Goal: Task Accomplishment & Management: Complete application form

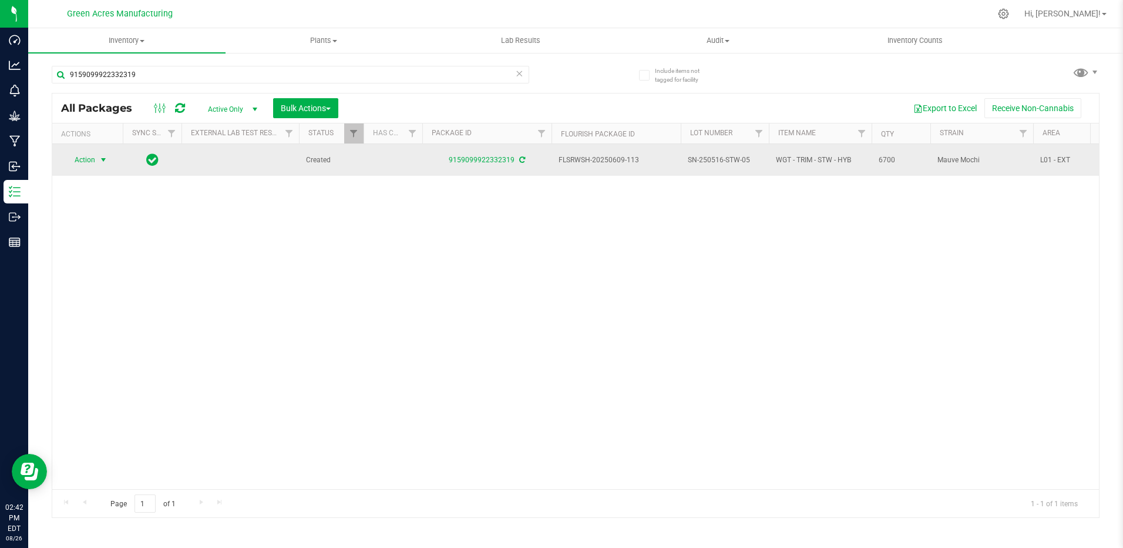
click at [99, 157] on span "select" at bounding box center [103, 159] width 9 height 9
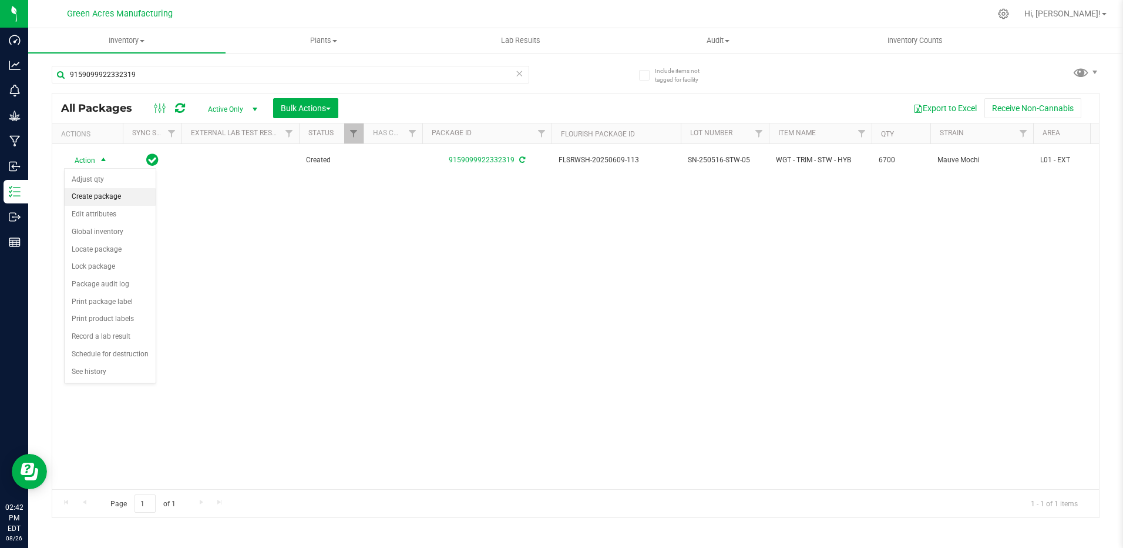
click at [107, 199] on li "Create package" at bounding box center [110, 197] width 91 height 18
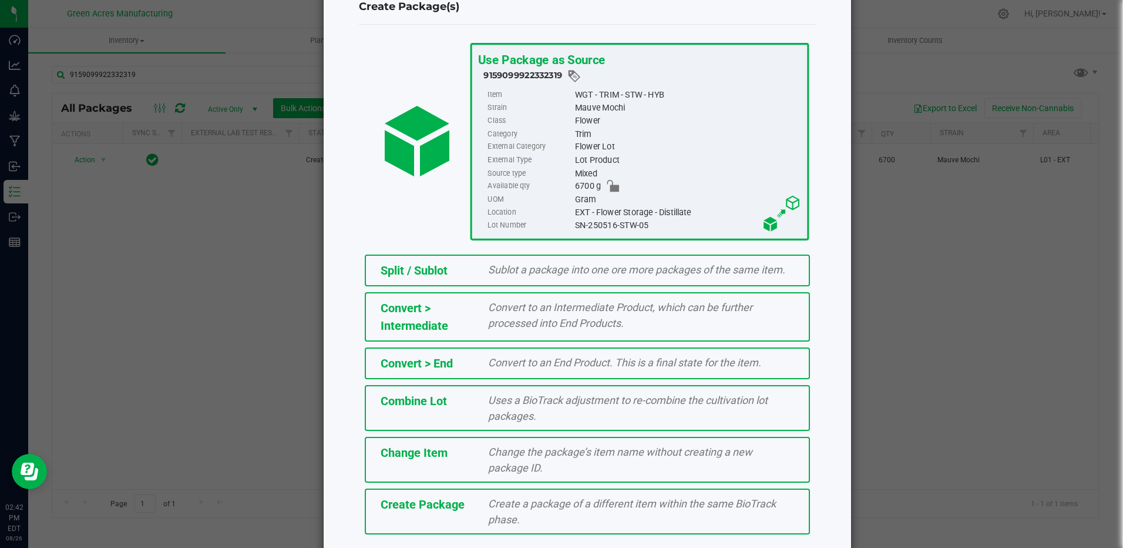
scroll to position [77, 0]
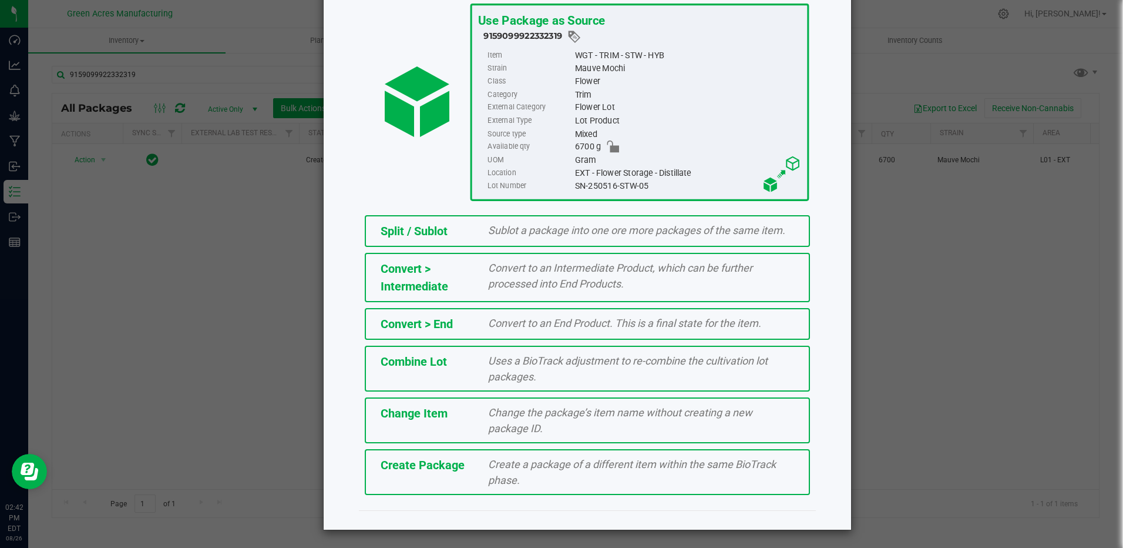
click at [434, 476] on div "Create Package Create a package of a different item within the same BioTrack ph…" at bounding box center [587, 472] width 445 height 46
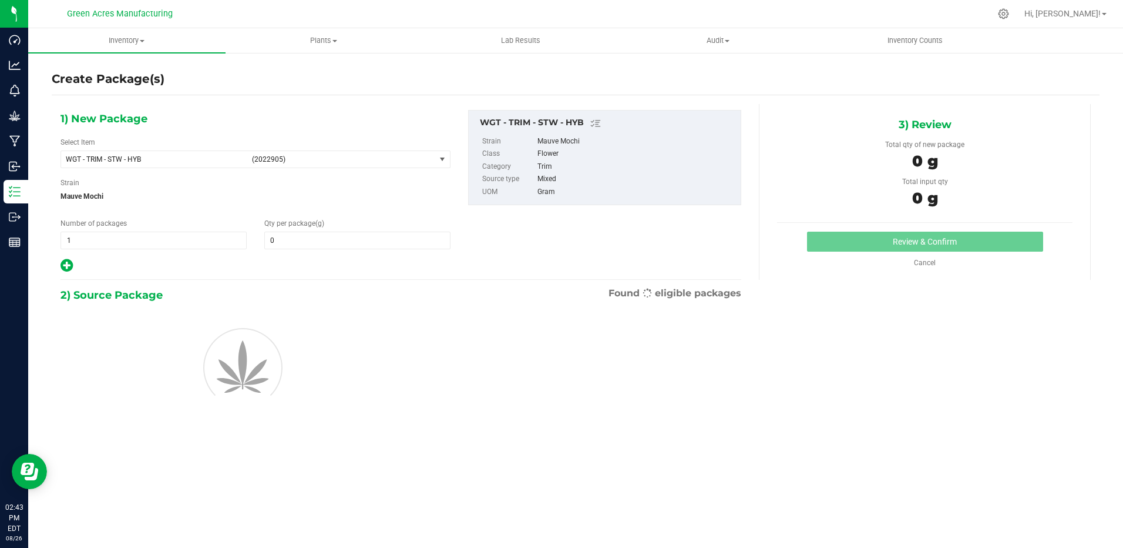
type input "0.0000"
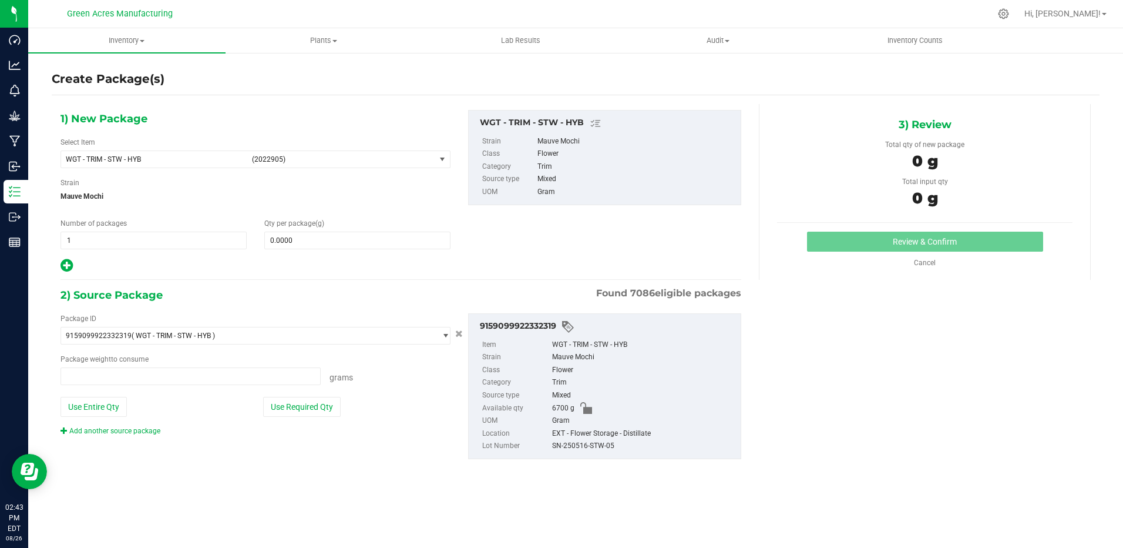
type input "0.0000 g"
click at [170, 159] on span "WGT - TRIM - STW - HYB" at bounding box center [155, 159] width 179 height 8
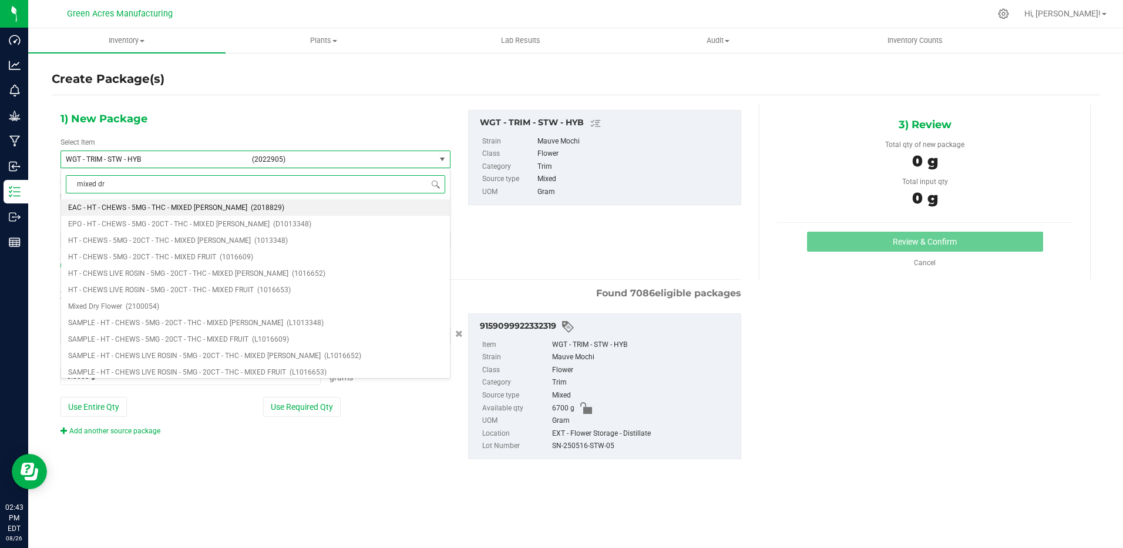
type input "mixed dry"
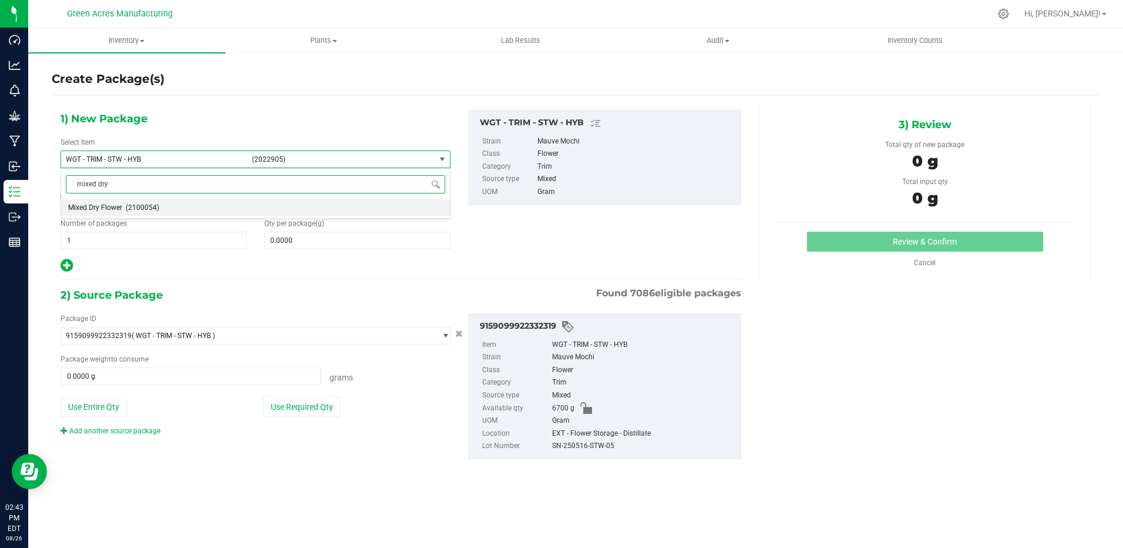
click at [181, 205] on li "Mixed Dry Flower (2100054)" at bounding box center [255, 207] width 389 height 16
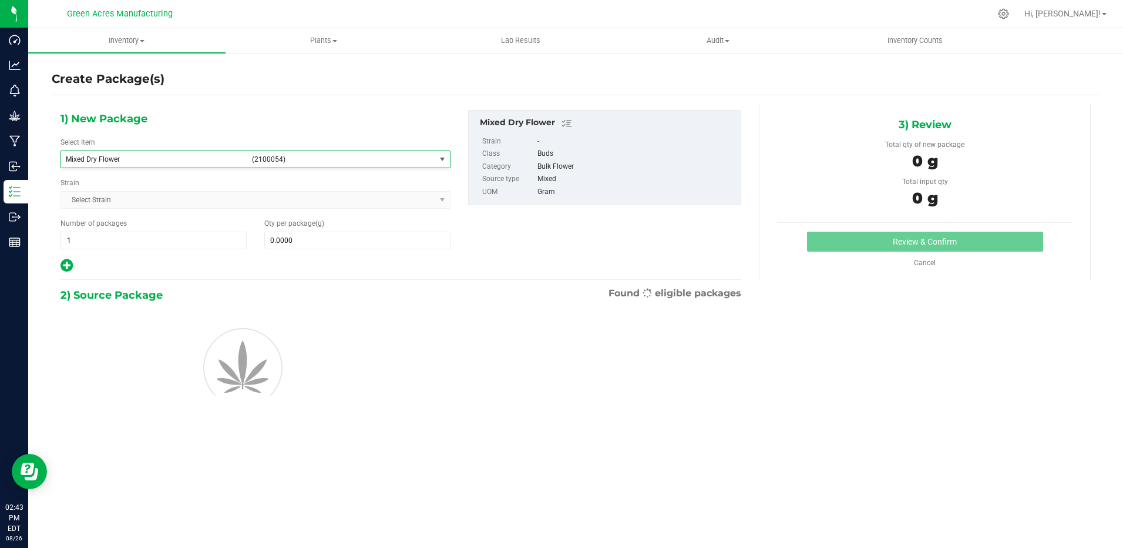
type input "0.0000"
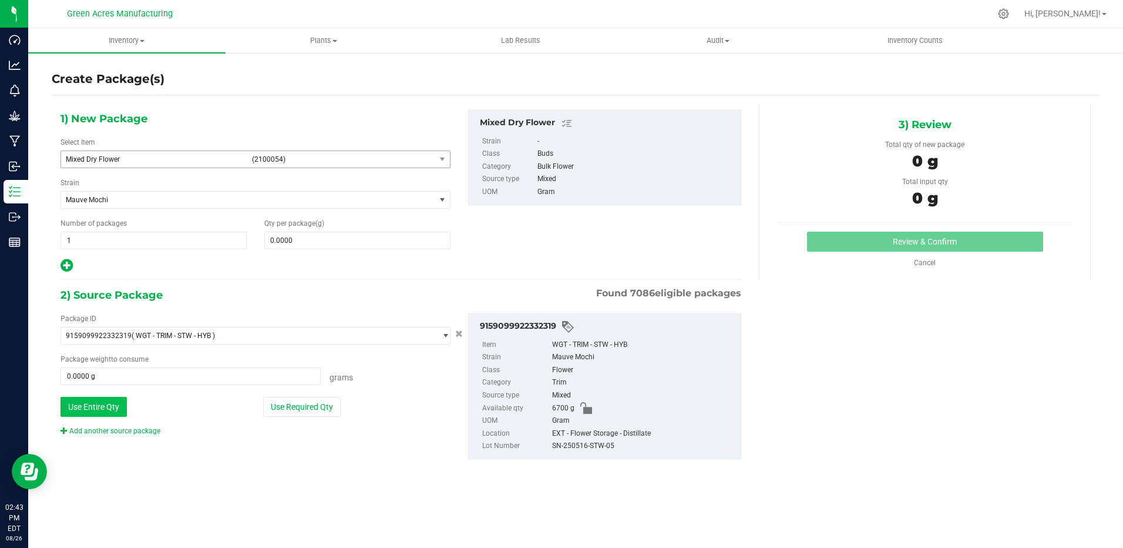
click at [124, 406] on button "Use Entire Qty" at bounding box center [94, 407] width 66 height 20
type input "6700.0000 g"
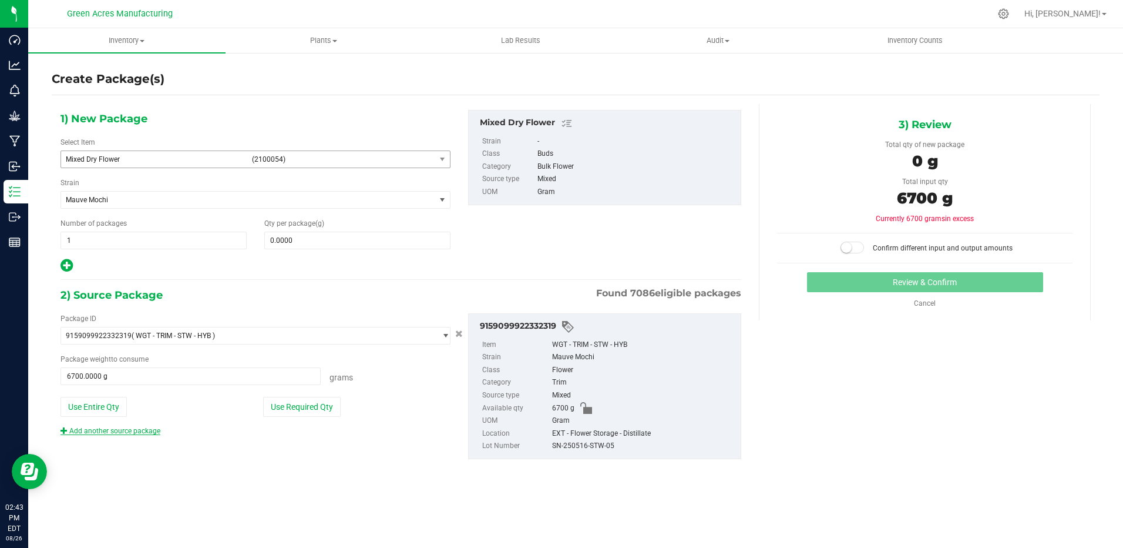
click at [126, 432] on link "Add another source package" at bounding box center [111, 431] width 100 height 8
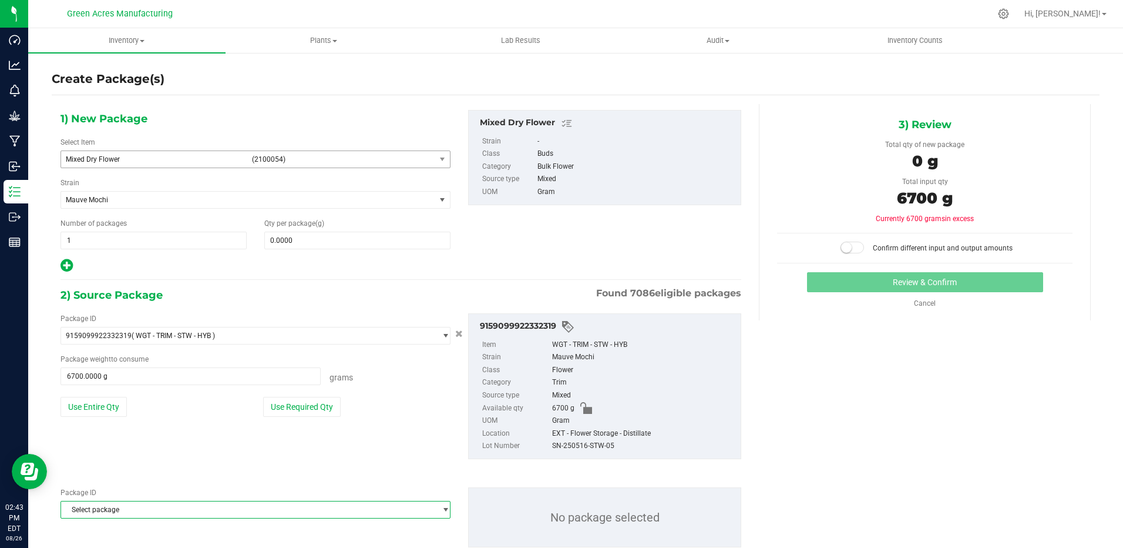
click at [136, 513] on span "Select package" at bounding box center [248, 509] width 374 height 16
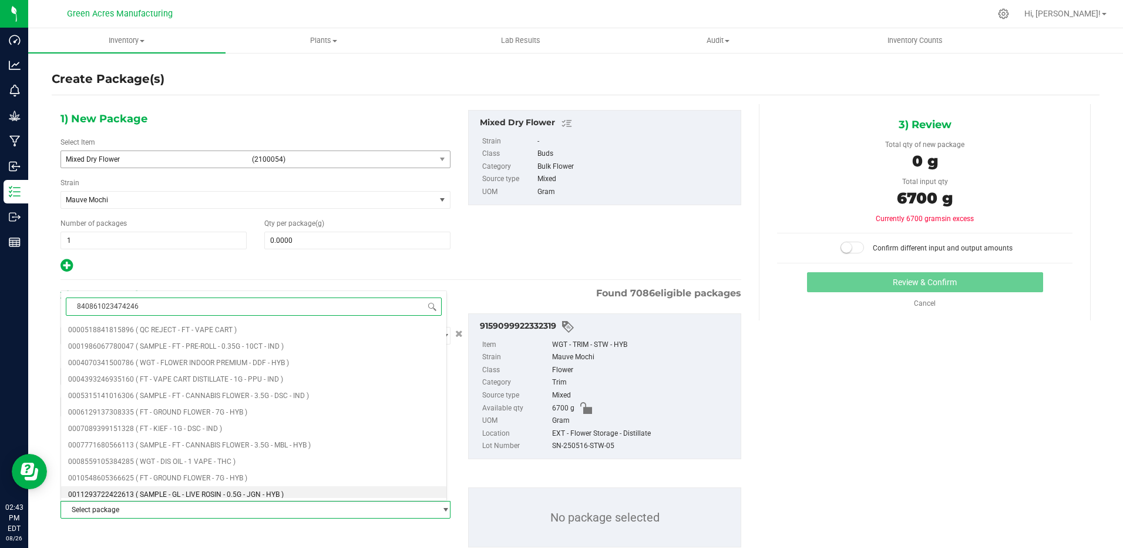
type input "8408610234742466"
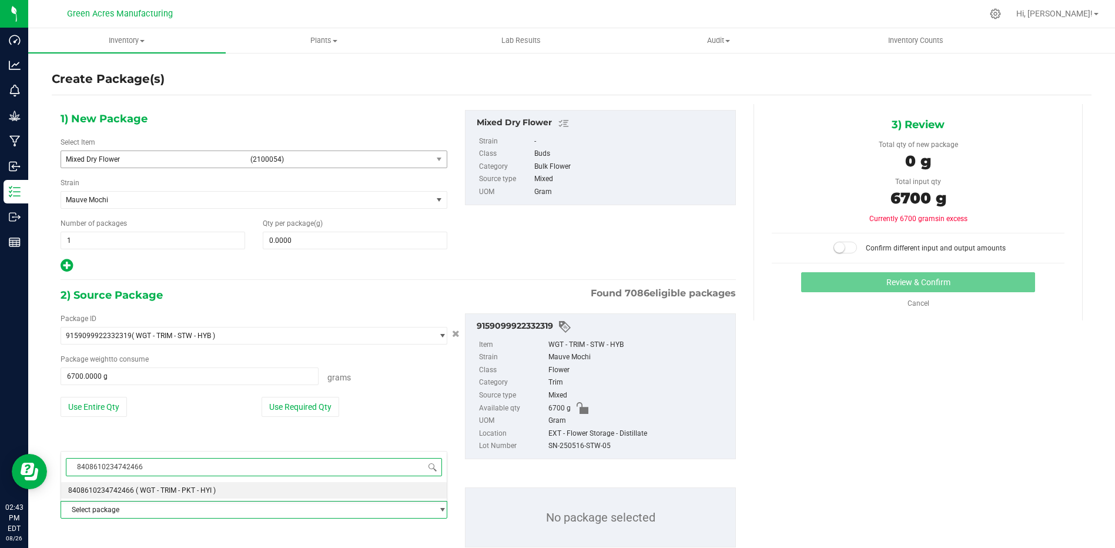
click at [139, 493] on span "( WGT - TRIM - PKT - HYI )" at bounding box center [176, 490] width 80 height 8
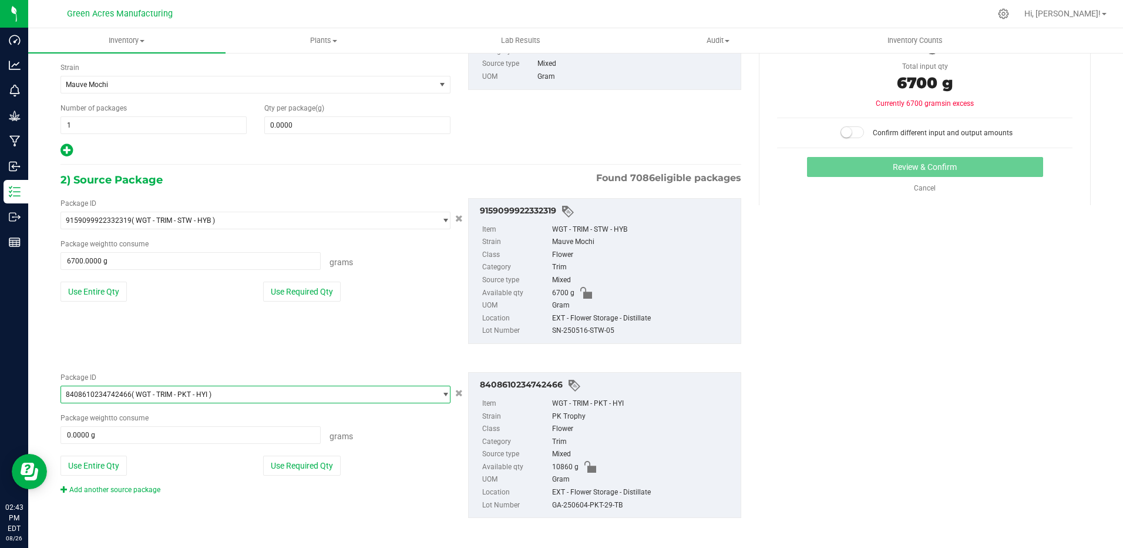
scroll to position [118, 0]
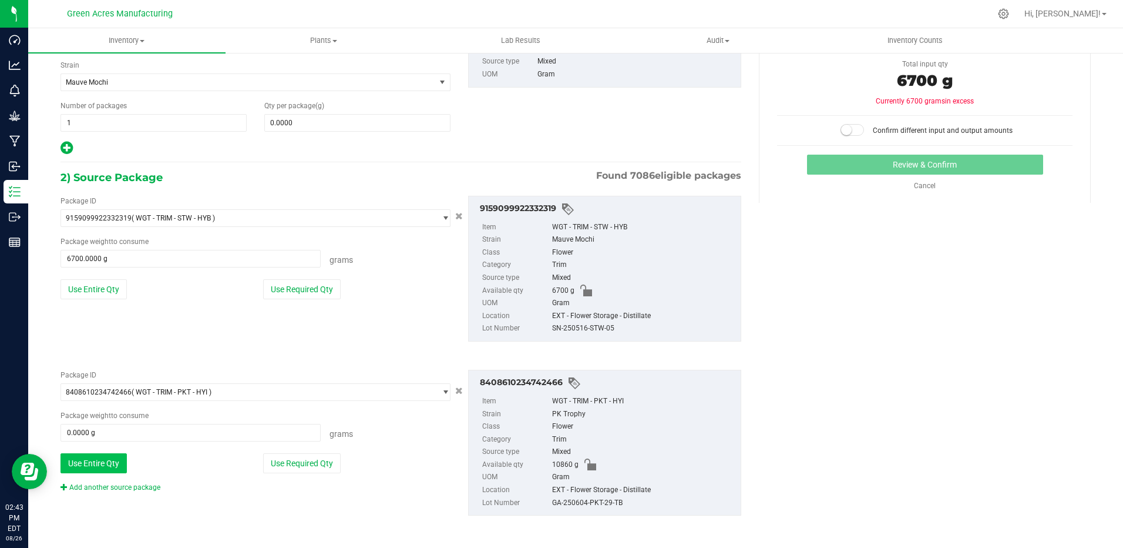
click at [106, 467] on button "Use Entire Qty" at bounding box center [94, 463] width 66 height 20
type input "10860.0000 g"
click at [105, 486] on link "Add another source package" at bounding box center [111, 487] width 100 height 8
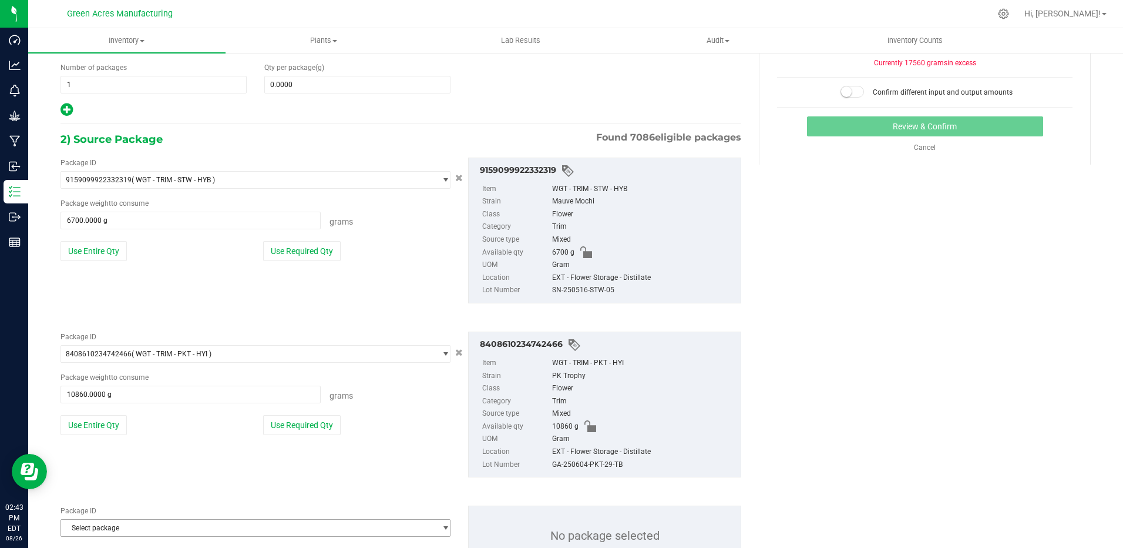
scroll to position [207, 0]
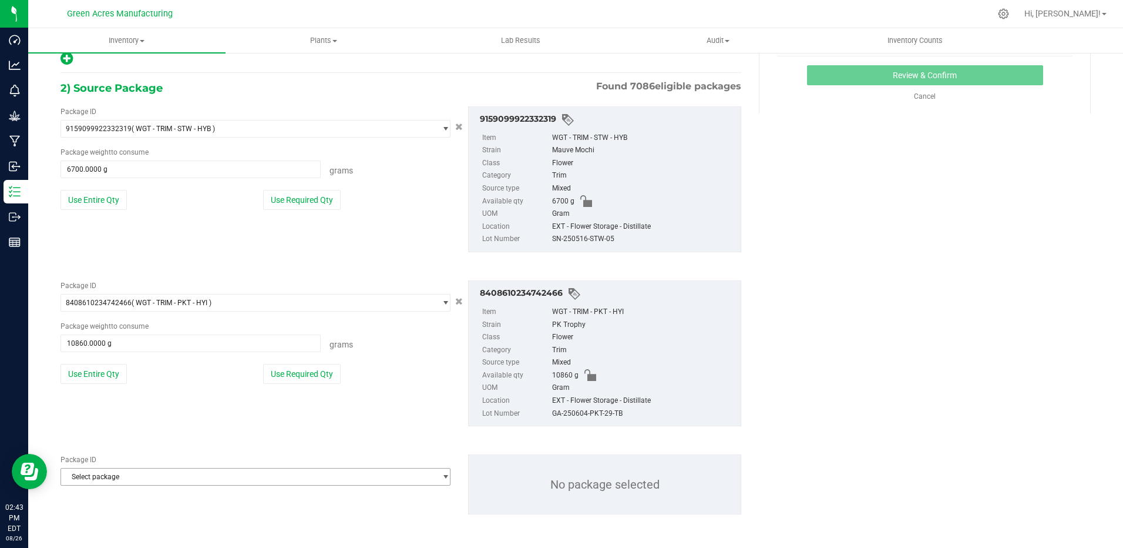
click at [133, 476] on span "Select package" at bounding box center [248, 476] width 374 height 16
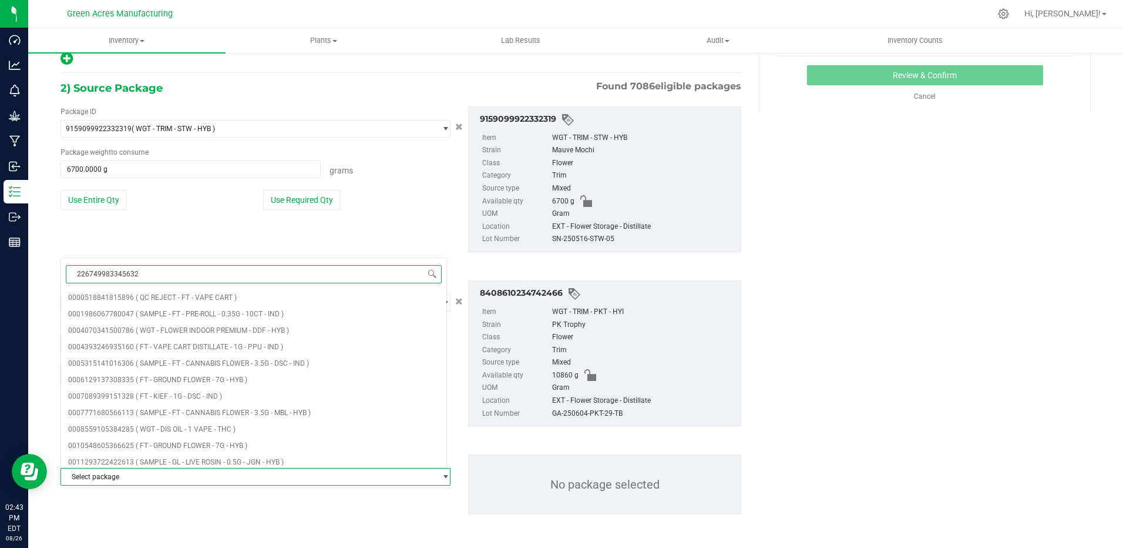
type input "2267499833456326"
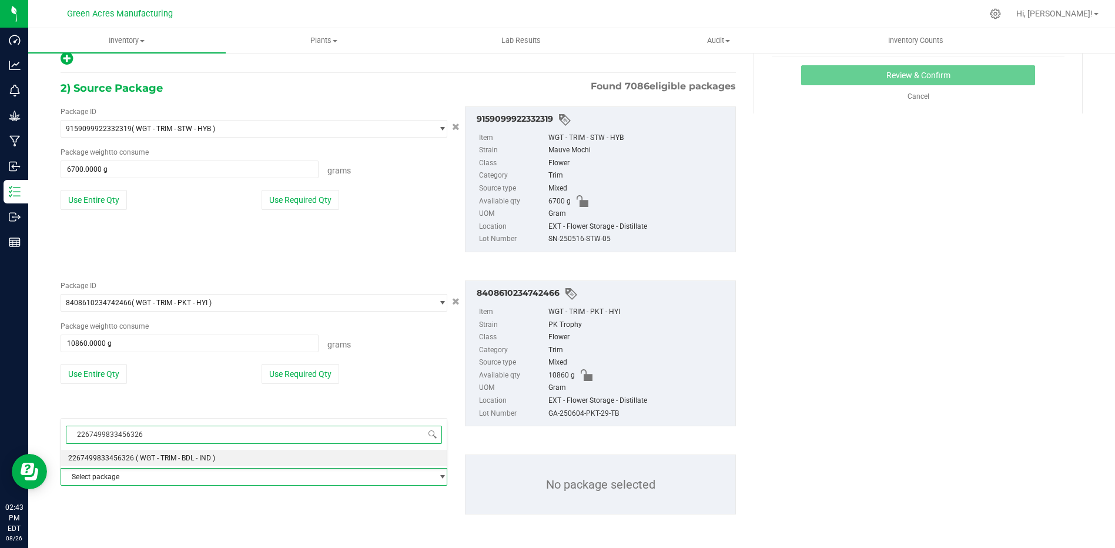
click at [153, 457] on span "( WGT - TRIM - BDL - IND )" at bounding box center [175, 458] width 79 height 8
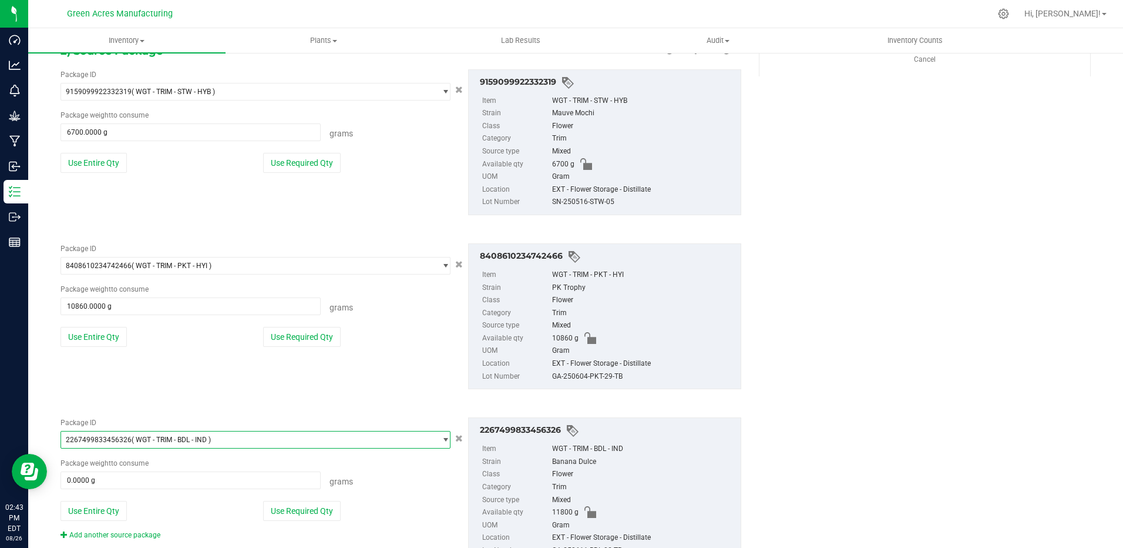
scroll to position [293, 0]
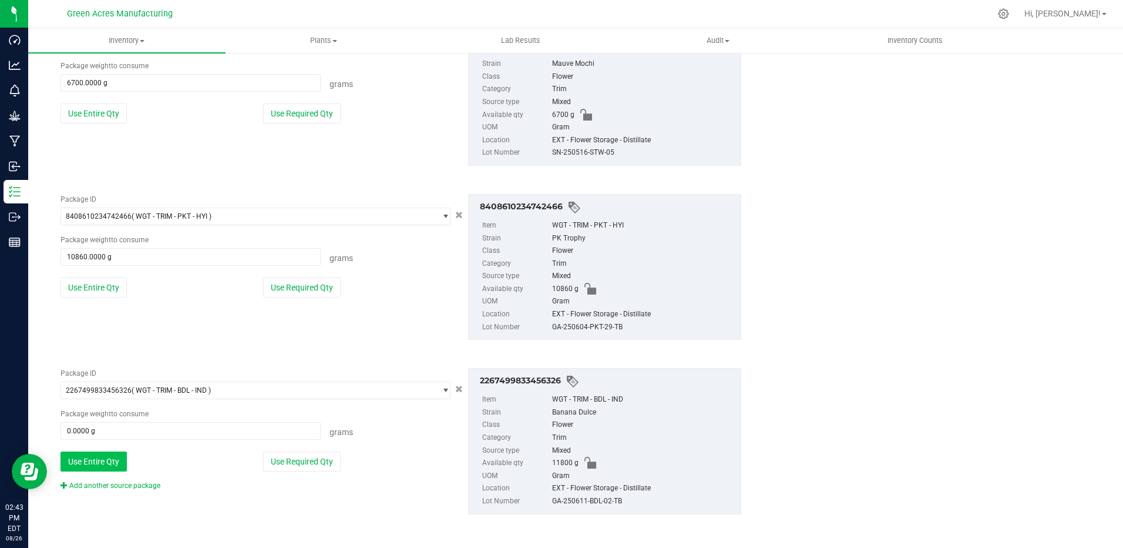
click at [109, 457] on button "Use Entire Qty" at bounding box center [94, 461] width 66 height 20
type input "11800.0000 g"
click at [100, 488] on link "Add another source package" at bounding box center [111, 485] width 100 height 8
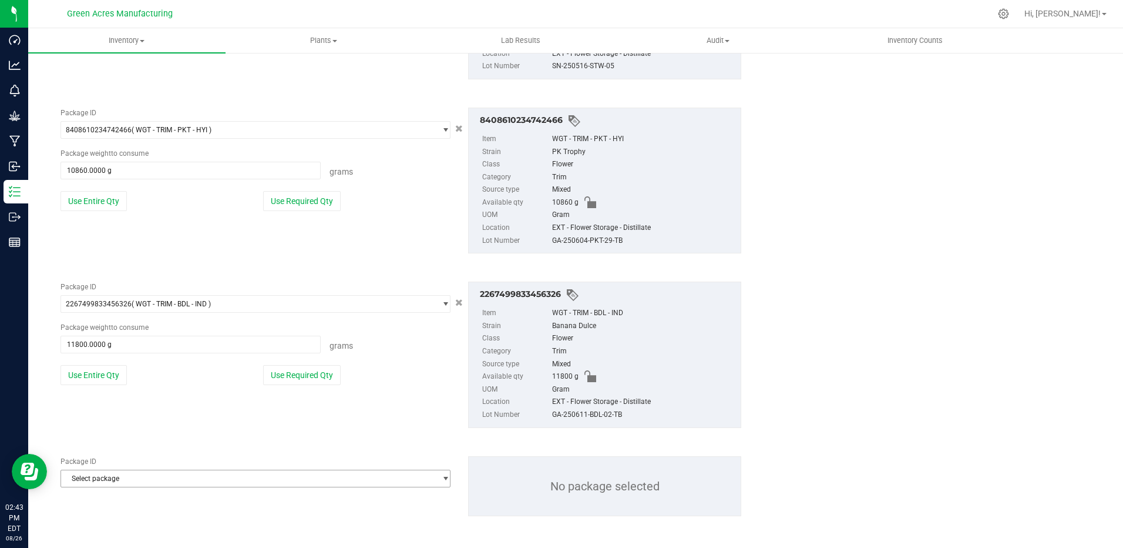
scroll to position [381, 0]
click at [129, 479] on span "Select package" at bounding box center [248, 476] width 374 height 16
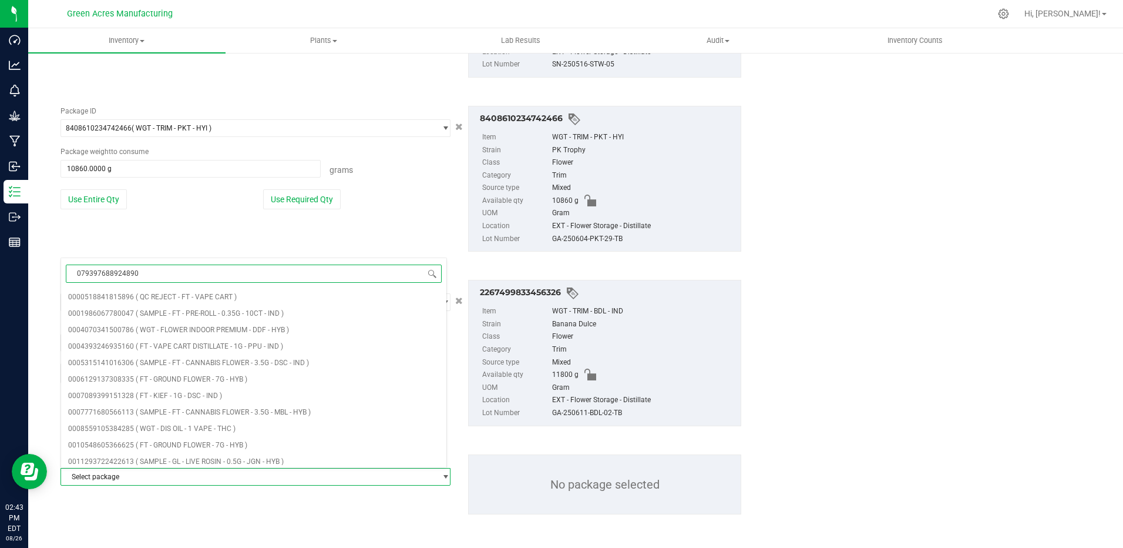
type input "0793976889248909"
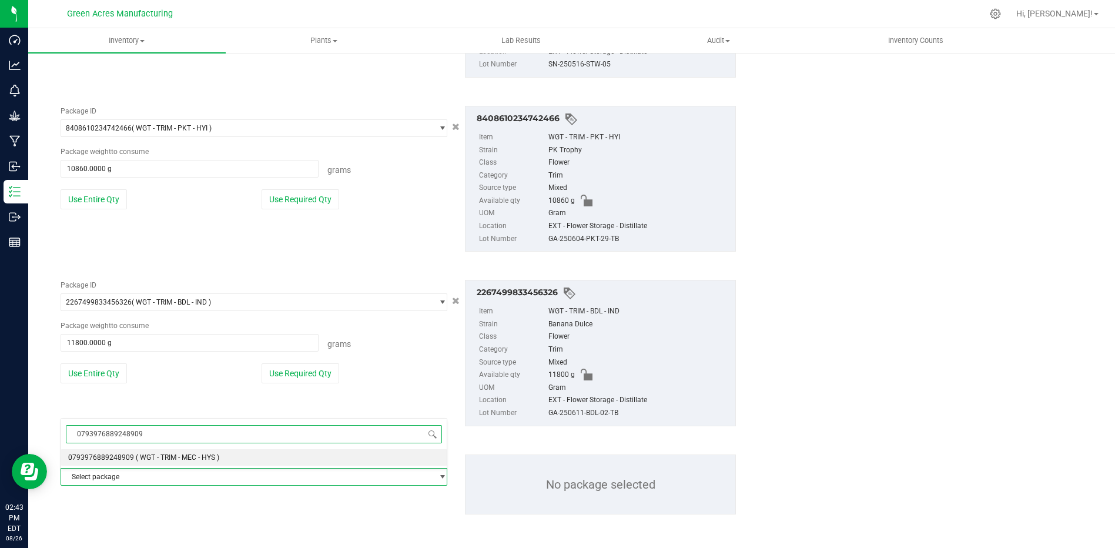
click at [156, 464] on li "0793976889248909 ( WGT - TRIM - MEC - HYS )" at bounding box center [253, 457] width 385 height 16
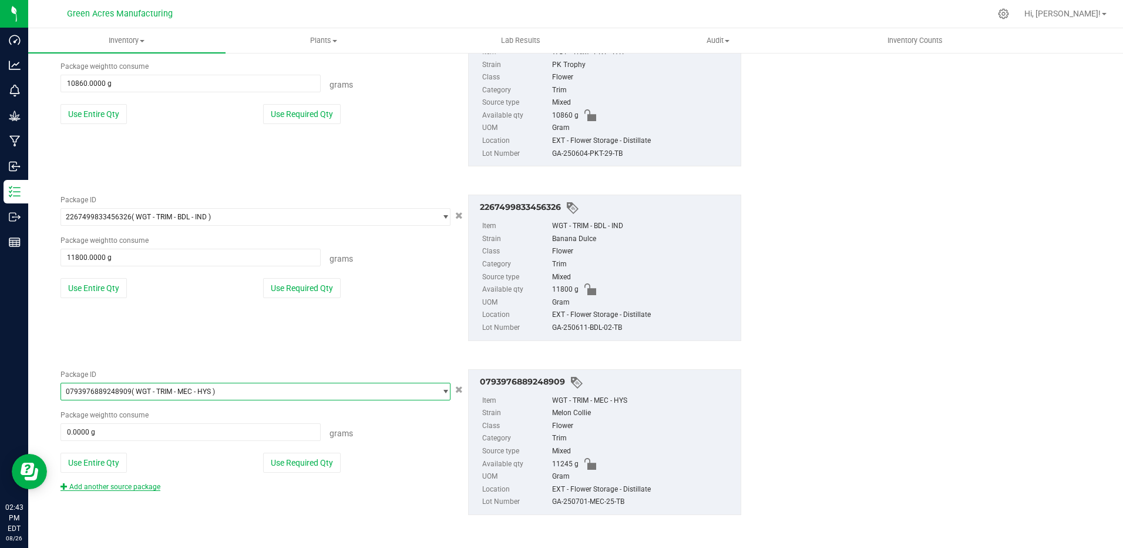
scroll to position [467, 0]
click at [108, 459] on button "Use Entire Qty" at bounding box center [94, 462] width 66 height 20
type input "11245.0000 g"
click at [123, 488] on link "Add another source package" at bounding box center [111, 486] width 100 height 8
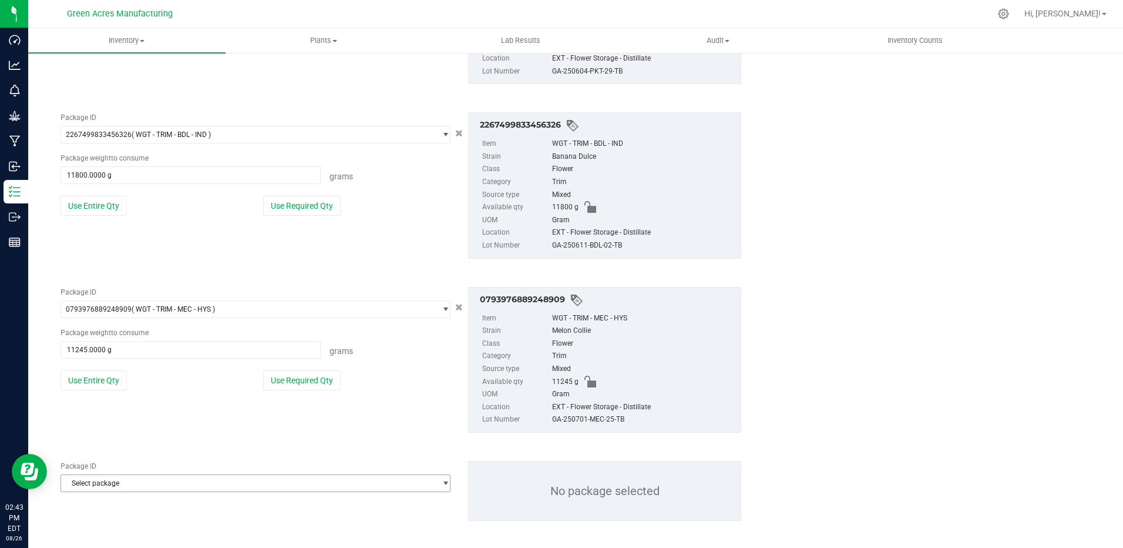
scroll to position [555, 0]
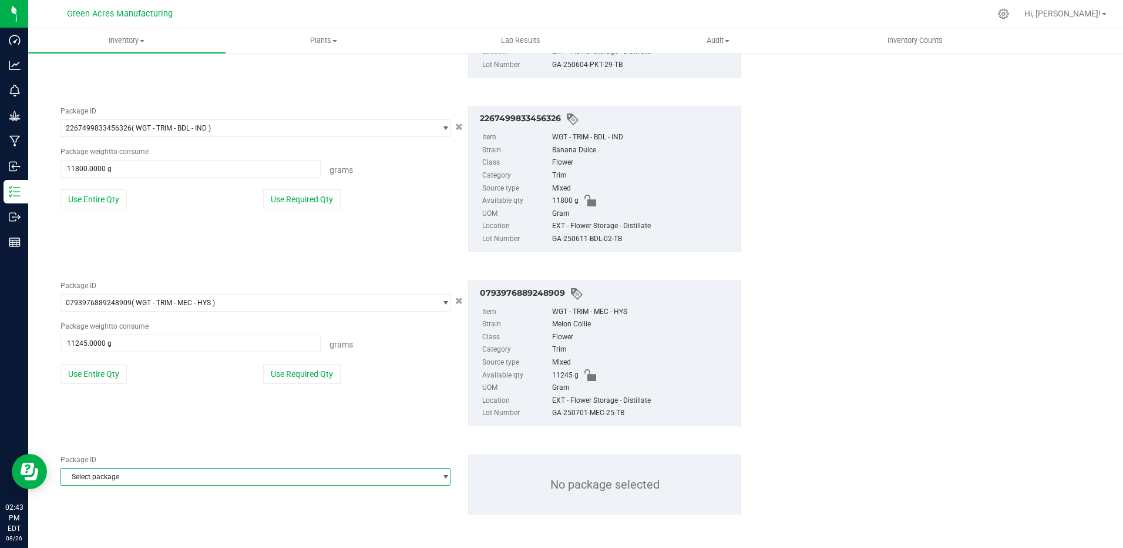
click at [171, 468] on span "Select package" at bounding box center [256, 477] width 390 height 18
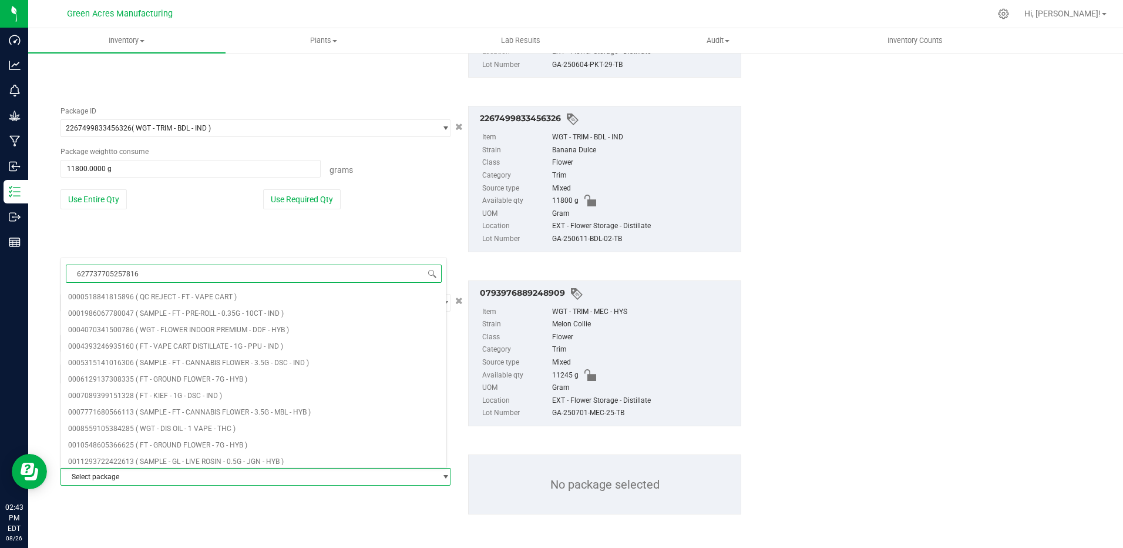
type input "6277377052578166"
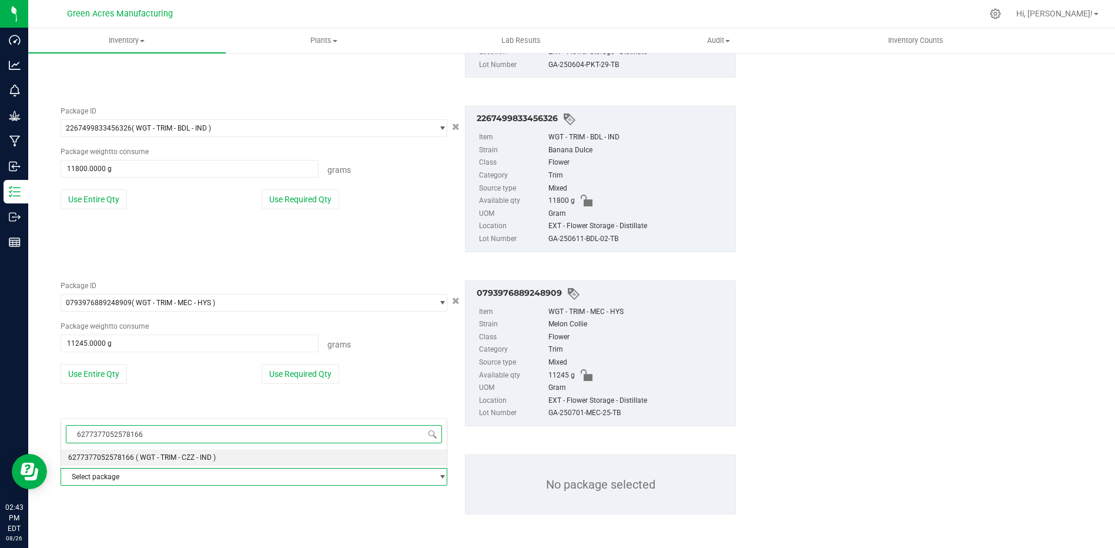
click at [232, 458] on li "6277377052578166 ( WGT - TRIM - CZZ - IND )" at bounding box center [253, 457] width 385 height 16
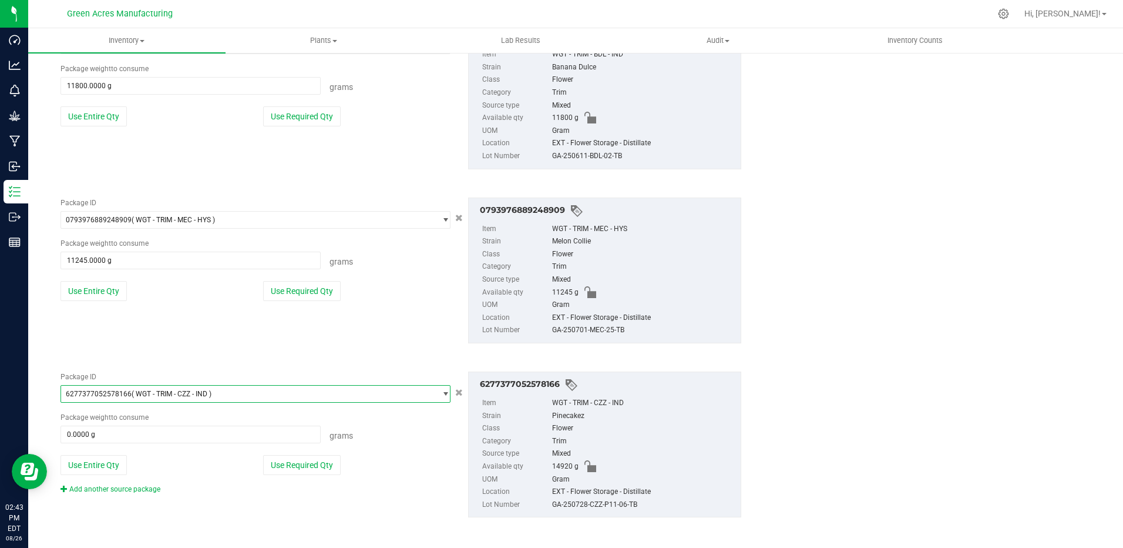
scroll to position [641, 0]
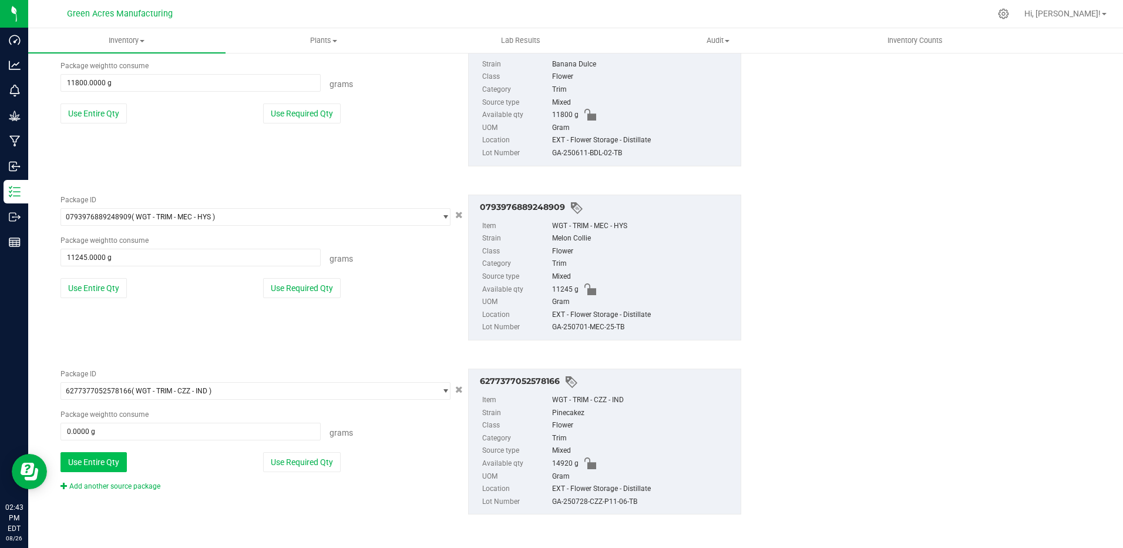
click at [87, 461] on button "Use Entire Qty" at bounding box center [94, 462] width 66 height 20
type input "14920.0000 g"
click at [108, 484] on link "Add another source package" at bounding box center [111, 486] width 100 height 8
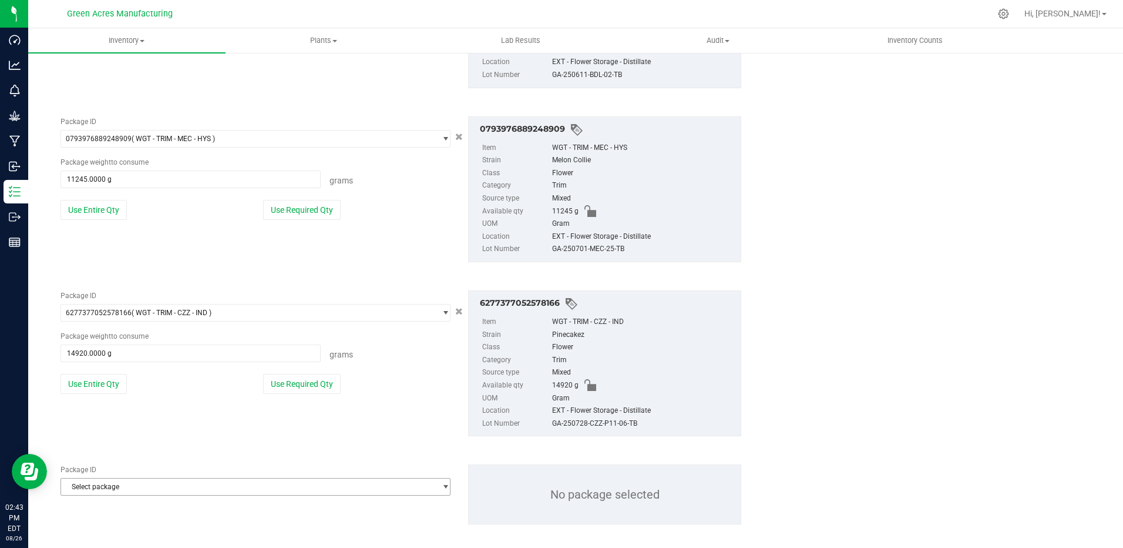
scroll to position [729, 0]
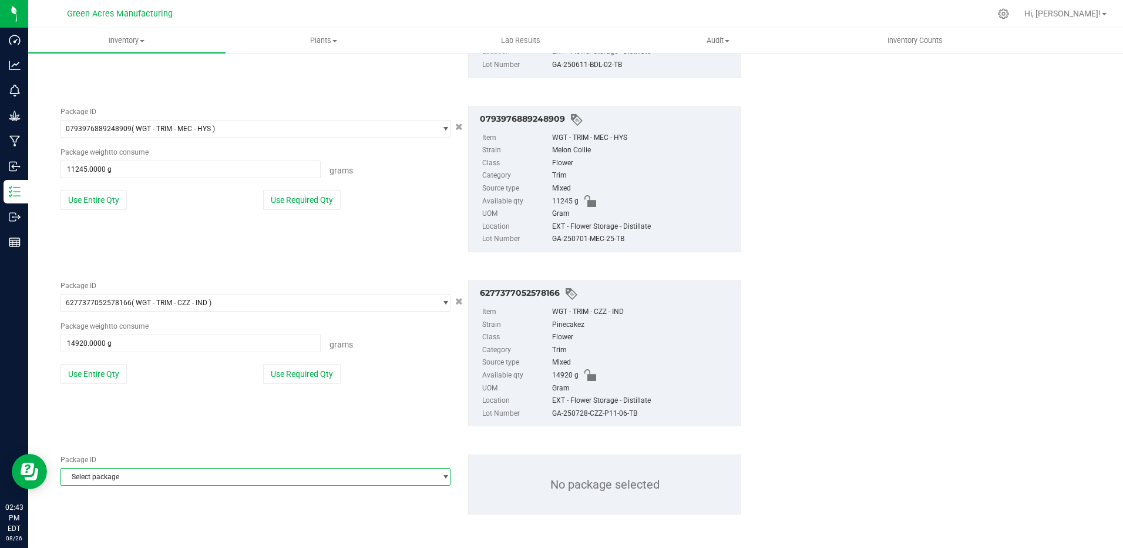
click at [142, 476] on span "Select package" at bounding box center [248, 476] width 374 height 16
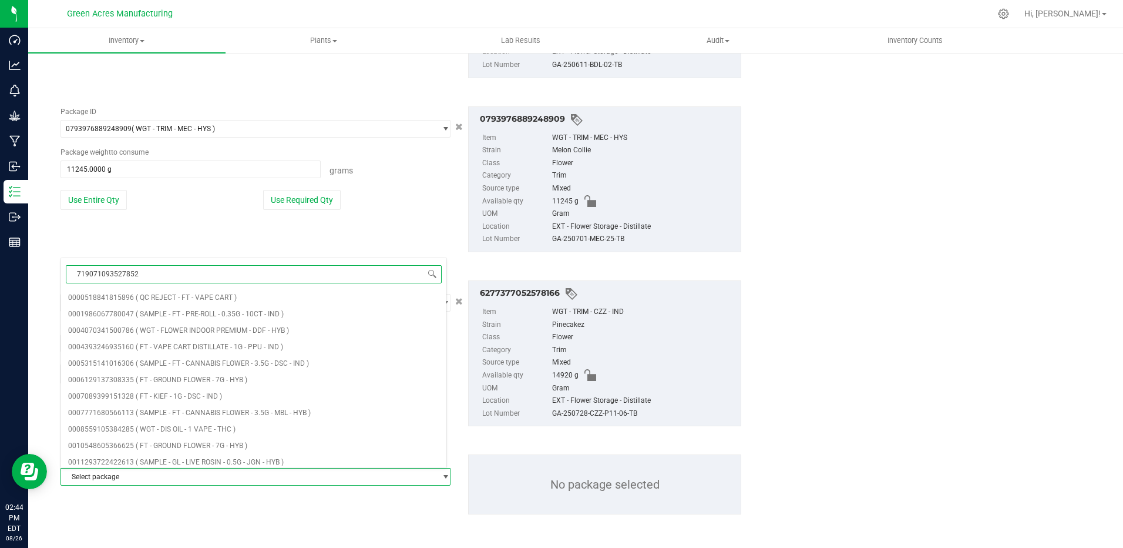
type input "7190710935278524"
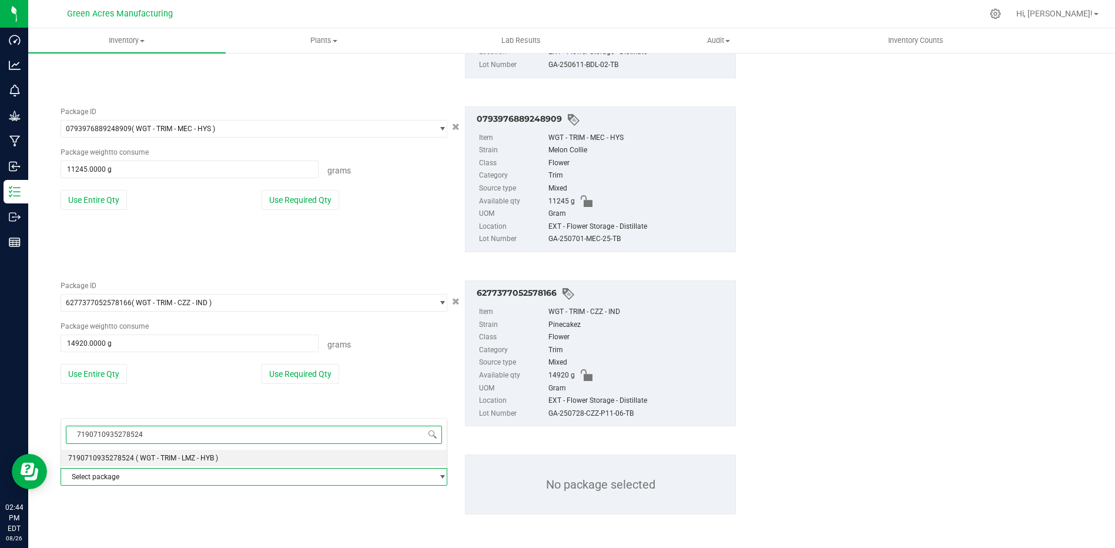
click at [243, 467] on div "7190710935278524 Select package 7190710935278524 ( WGT - TRIM - LMZ - HYB ) No …" at bounding box center [254, 443] width 387 height 50
click at [199, 456] on span "( WGT - TRIM - LMZ - HYB )" at bounding box center [177, 458] width 82 height 8
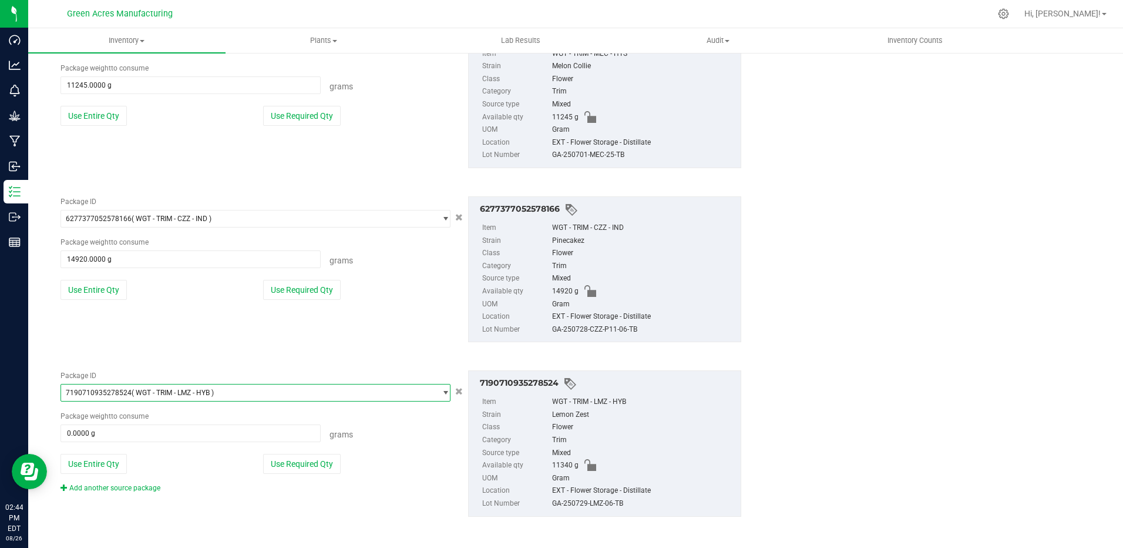
scroll to position [816, 0]
click at [95, 466] on button "Use Entire Qty" at bounding box center [94, 461] width 66 height 20
type input "11340.0000 g"
click at [117, 484] on link "Add another source package" at bounding box center [111, 485] width 100 height 8
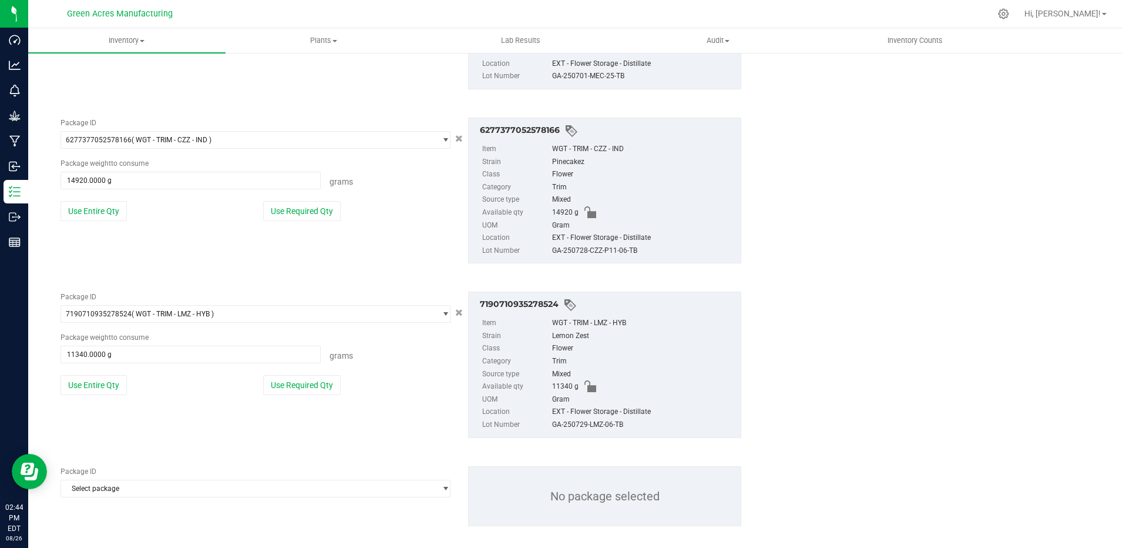
scroll to position [904, 0]
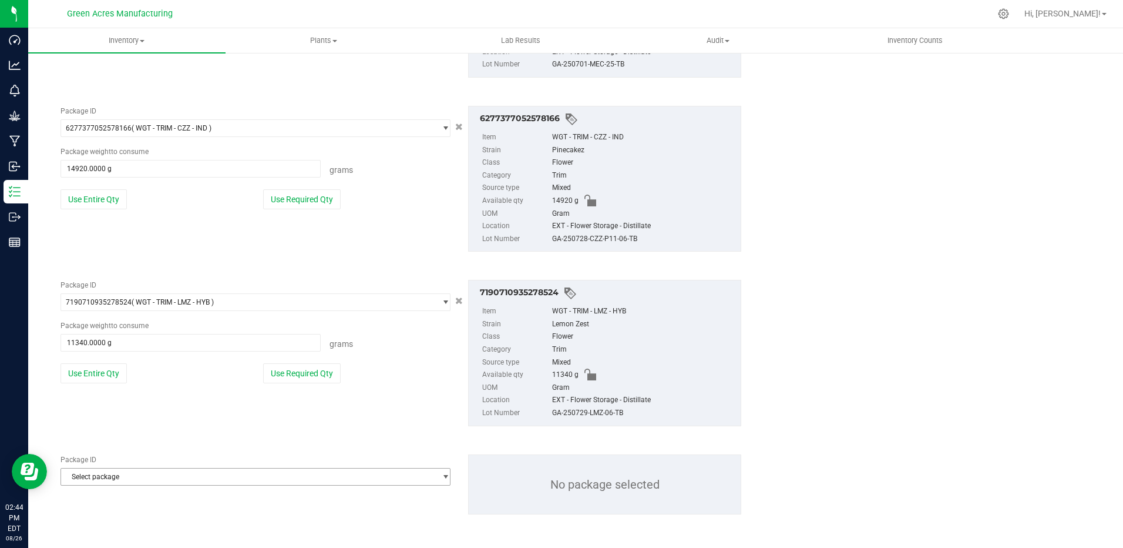
click at [161, 476] on span "Select package" at bounding box center [248, 476] width 374 height 16
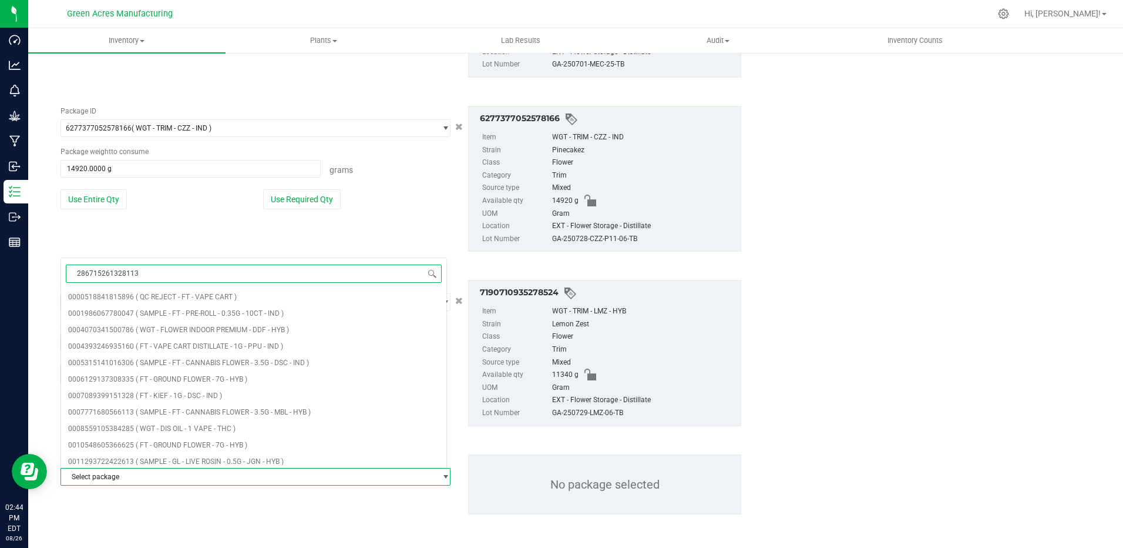
type input "2867152613281139"
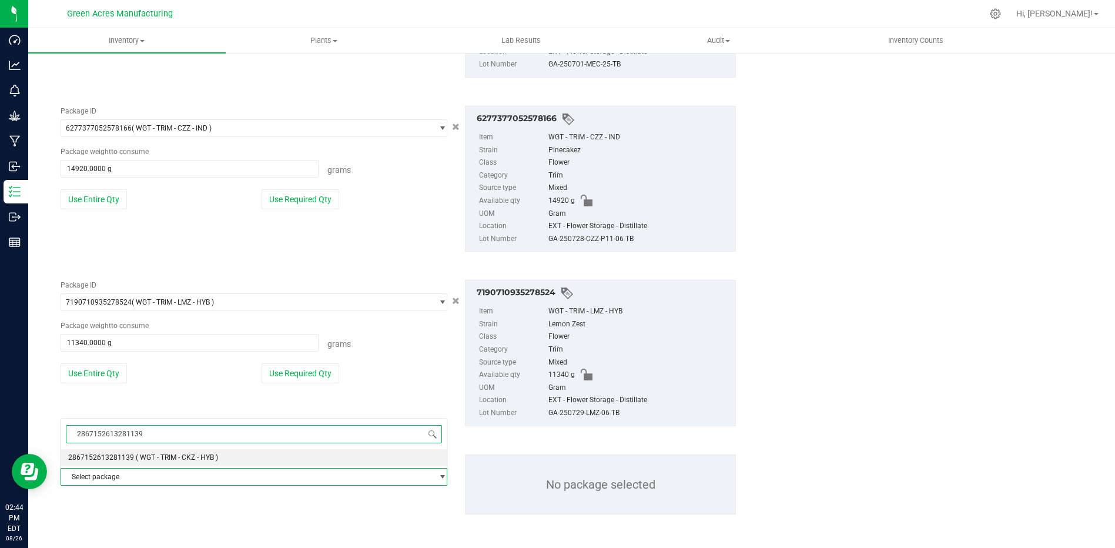
click at [213, 463] on li "2867152613281139 ( WGT - TRIM - CKZ - HYB )" at bounding box center [253, 457] width 385 height 16
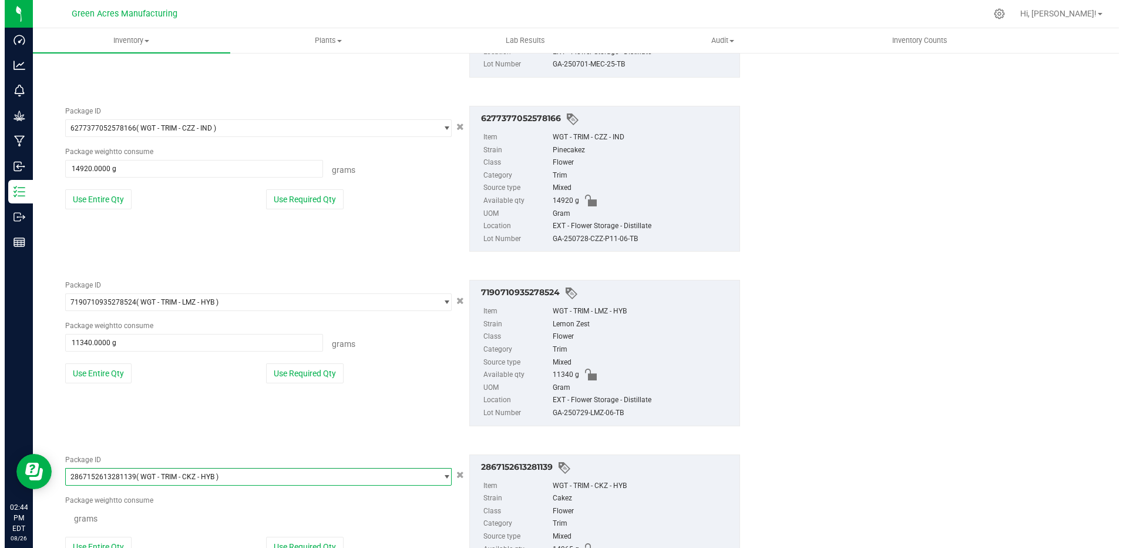
scroll to position [33594, 0]
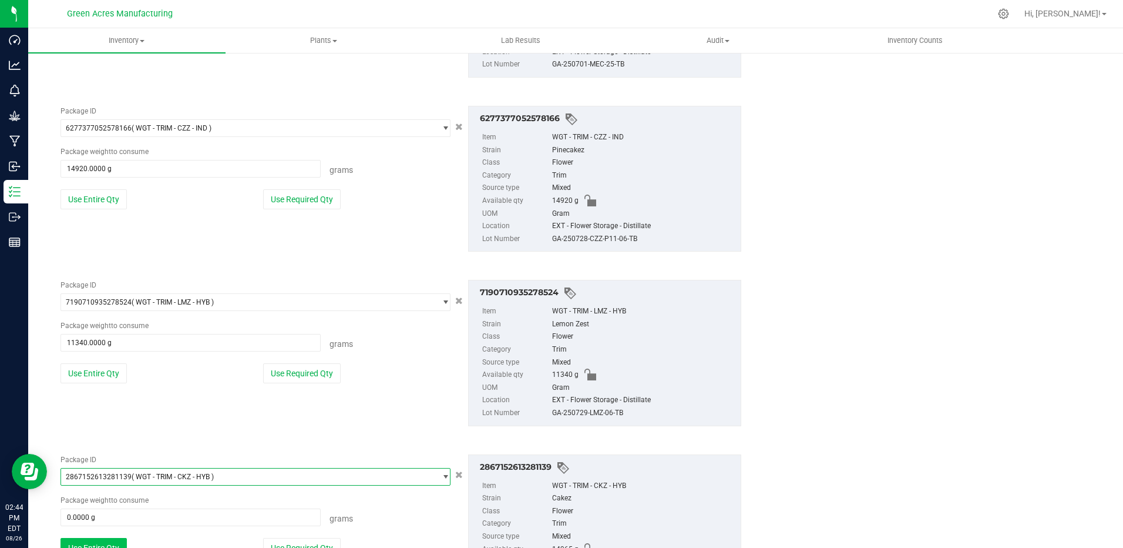
click at [119, 541] on button "Use Entire Qty" at bounding box center [94, 548] width 66 height 20
type input "14965.0000 g"
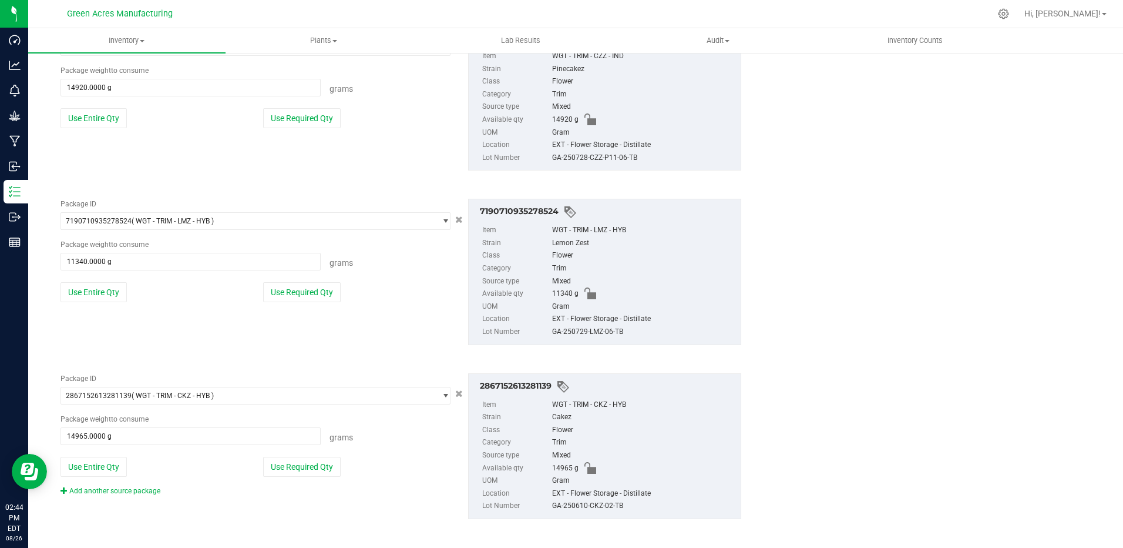
scroll to position [989, 0]
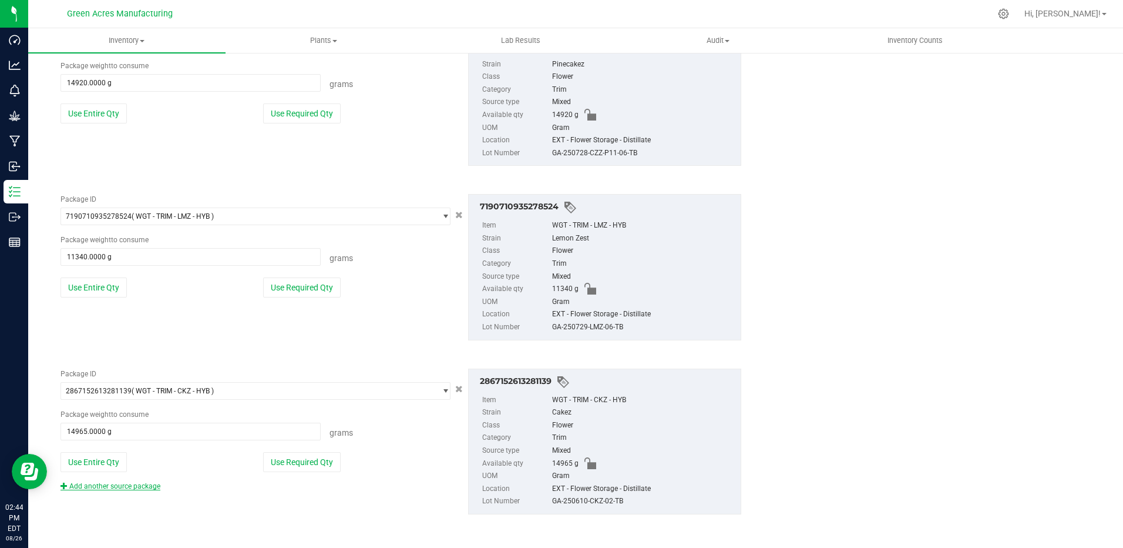
click at [150, 482] on link "Add another source package" at bounding box center [111, 486] width 100 height 8
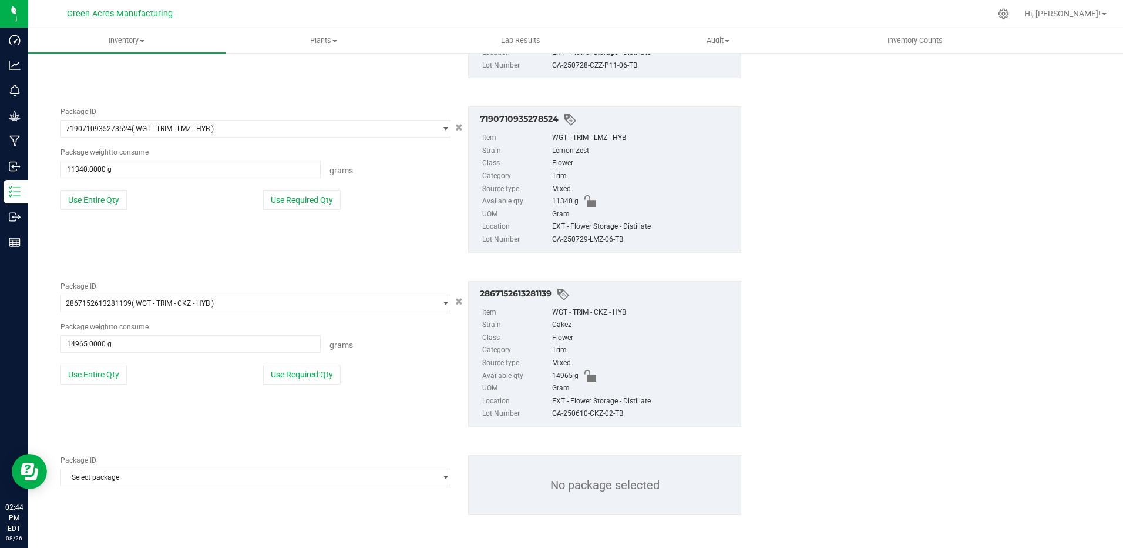
scroll to position [1078, 0]
click at [167, 479] on span "Select package" at bounding box center [248, 476] width 374 height 16
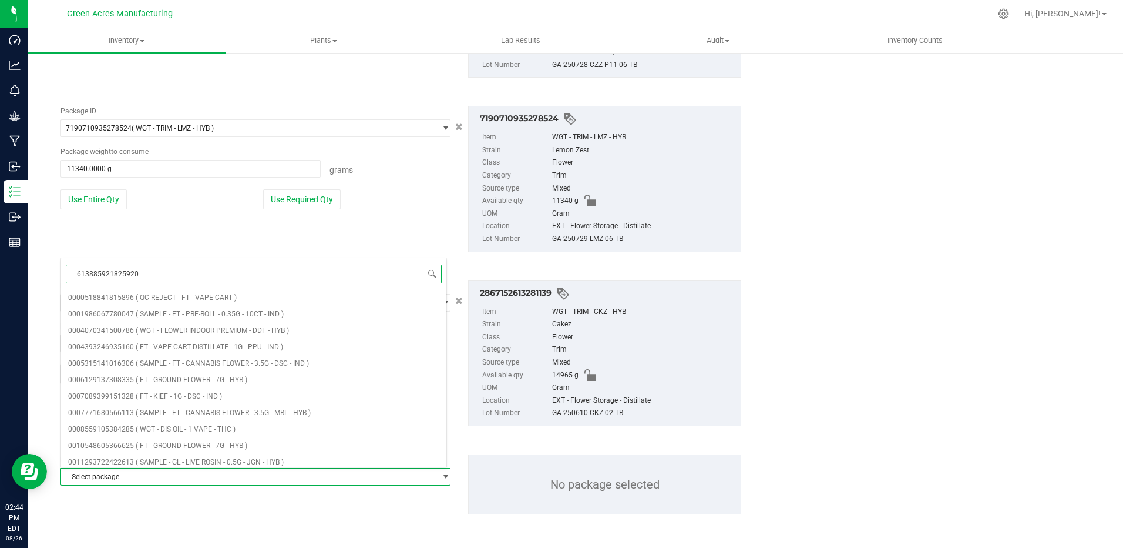
type input "6138859218259208"
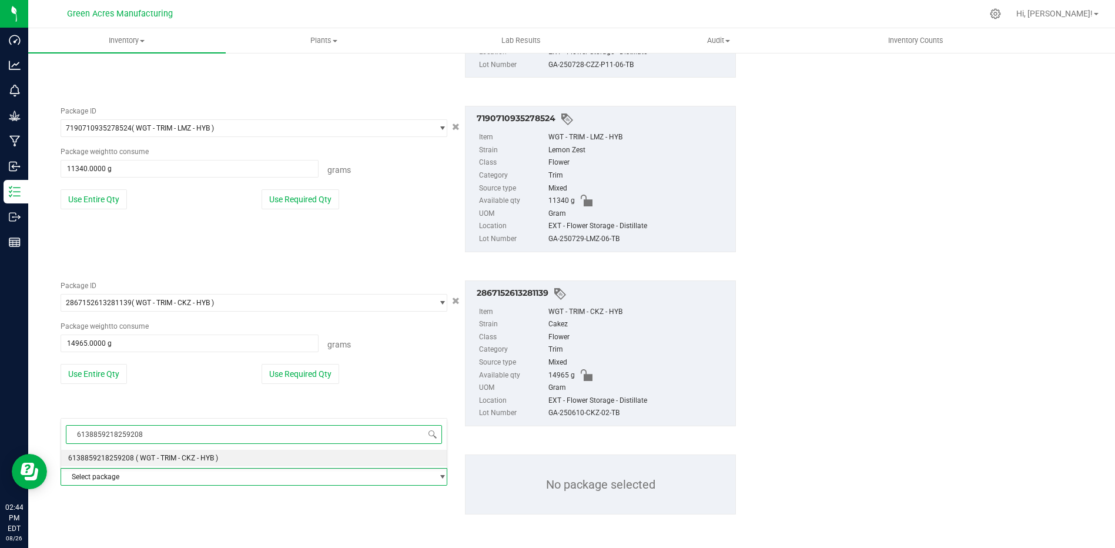
click at [300, 452] on li "6138859218259208 ( WGT - TRIM - CKZ - HYB )" at bounding box center [253, 457] width 385 height 16
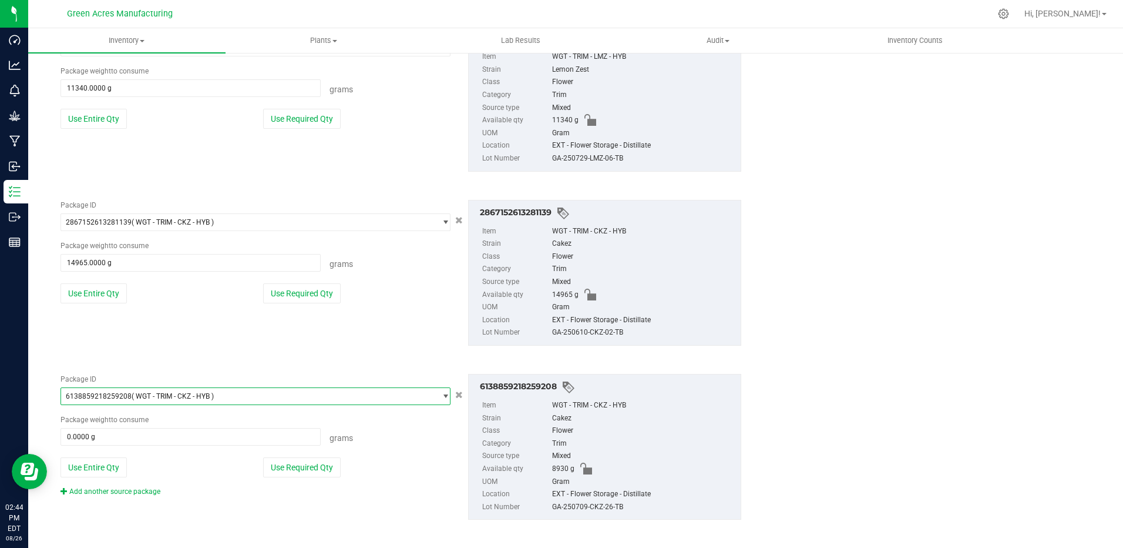
scroll to position [1163, 0]
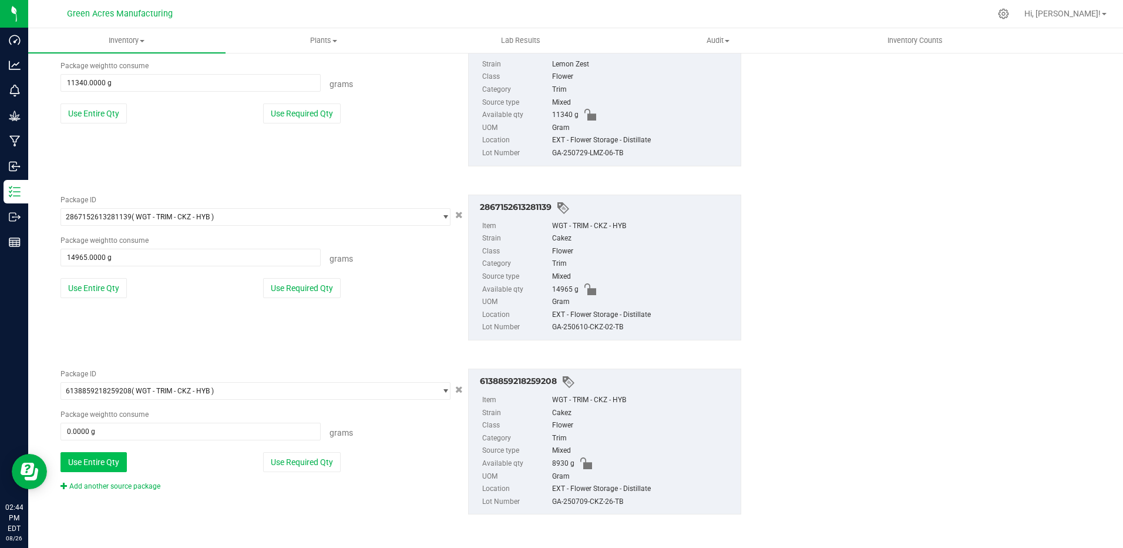
click at [118, 466] on button "Use Entire Qty" at bounding box center [94, 462] width 66 height 20
type input "8930.0000 g"
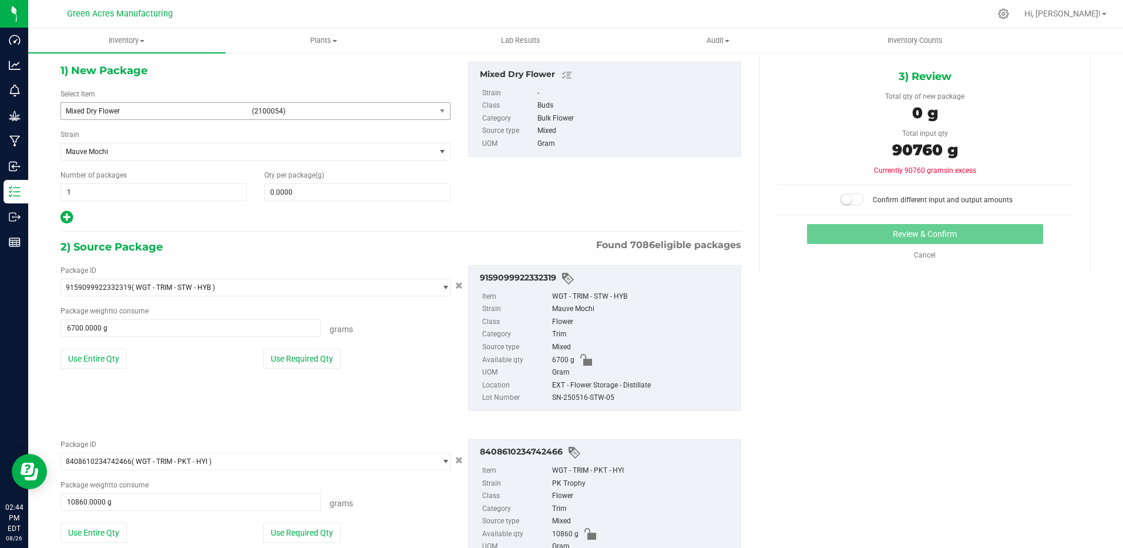
scroll to position [47, 0]
click at [303, 197] on span at bounding box center [357, 193] width 186 height 18
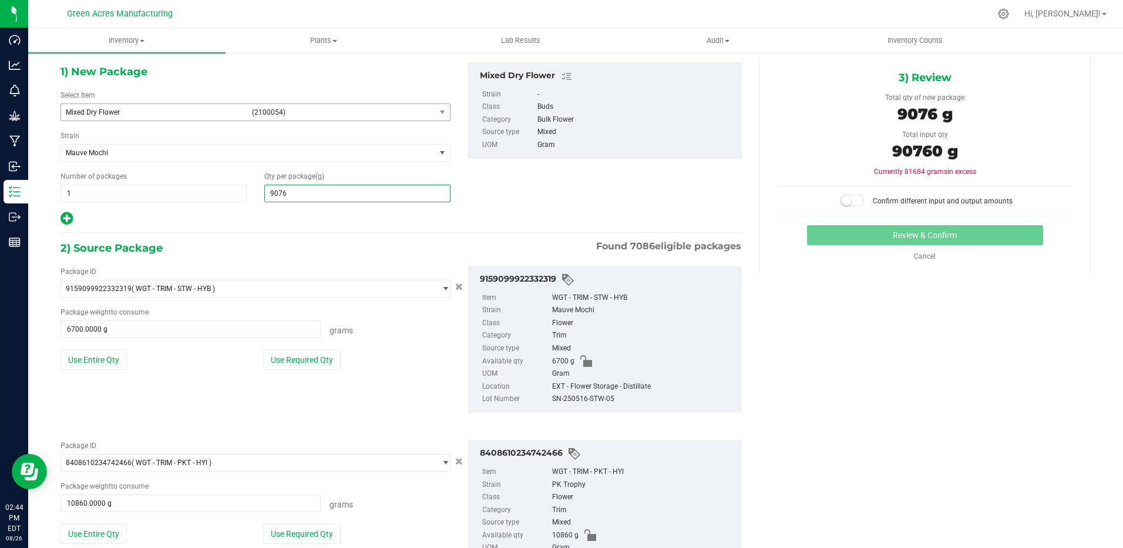
type input "90760"
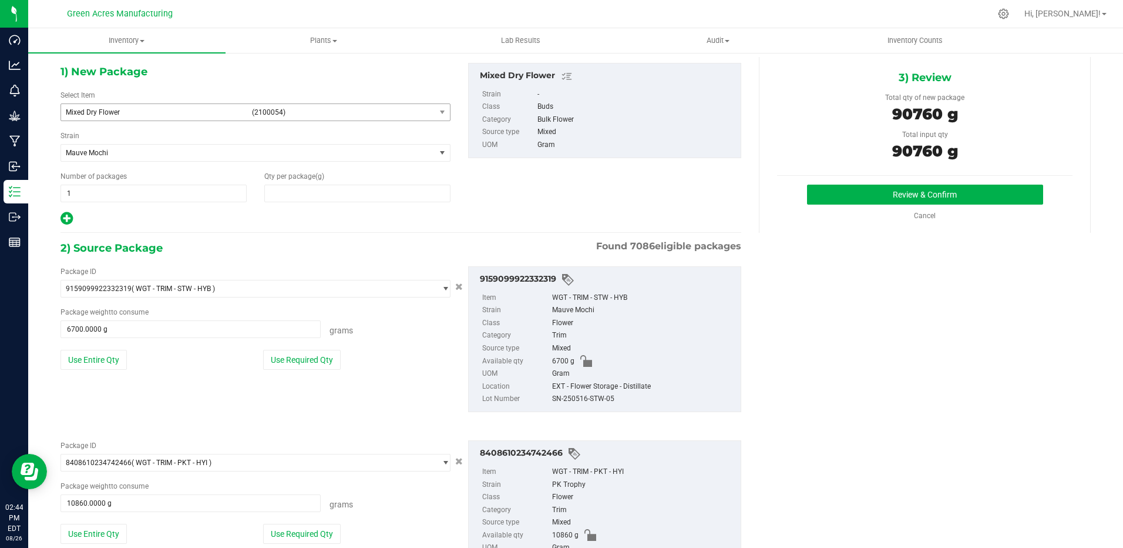
type input "90,760.0000"
click at [890, 194] on button "Review & Confirm" at bounding box center [925, 194] width 236 height 20
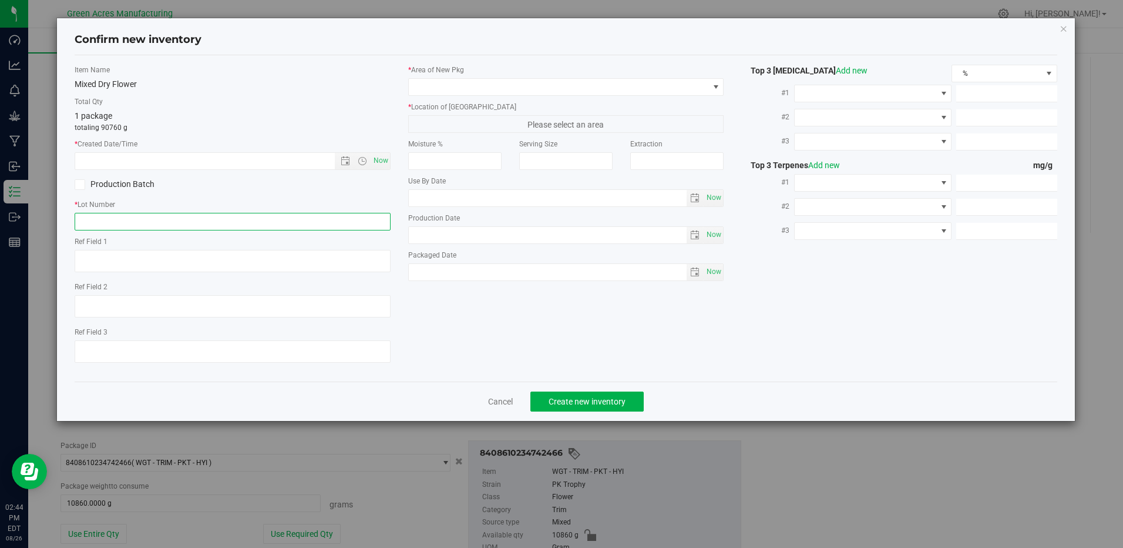
click at [189, 221] on input "text" at bounding box center [233, 222] width 316 height 18
paste input "GA-250826-ETH-HYB-D-THCA24"
type input "GA-250826-ETH-HYB-D-THCA24"
click at [374, 162] on span "Now" at bounding box center [381, 160] width 20 height 17
type input "[DATE] 2:44 PM"
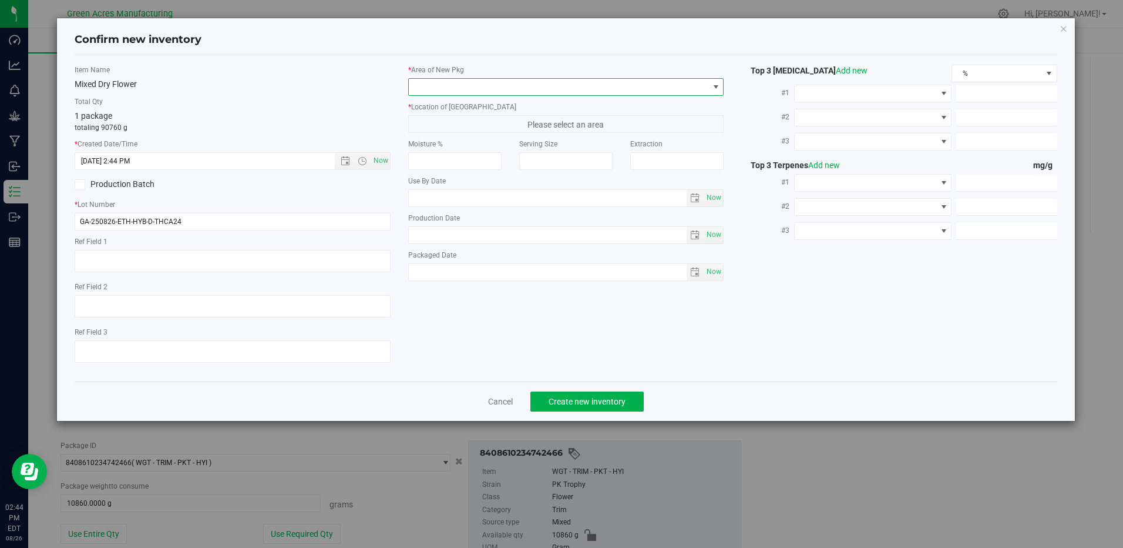
click at [602, 85] on span at bounding box center [559, 87] width 300 height 16
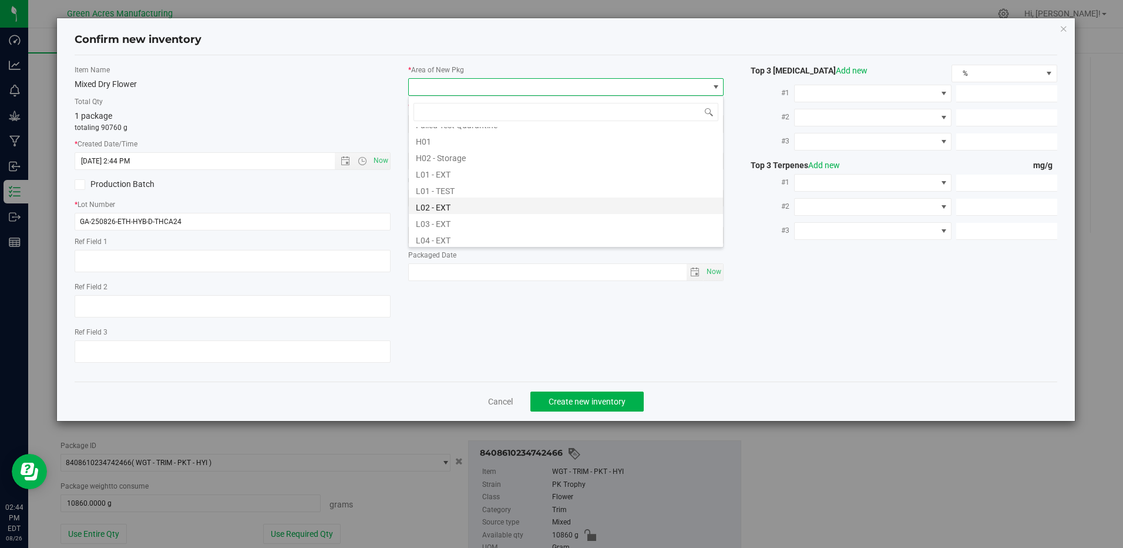
scroll to position [235, 0]
click at [445, 180] on li "L04 - EXT" at bounding box center [566, 180] width 314 height 16
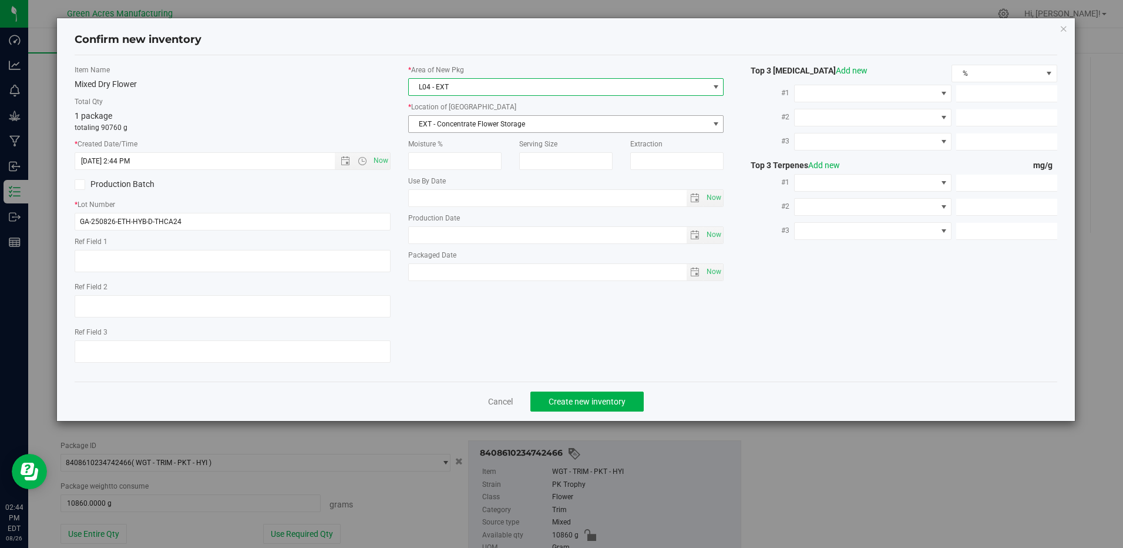
click at [486, 119] on span "EXT - Concentrate Flower Storage" at bounding box center [559, 124] width 300 height 16
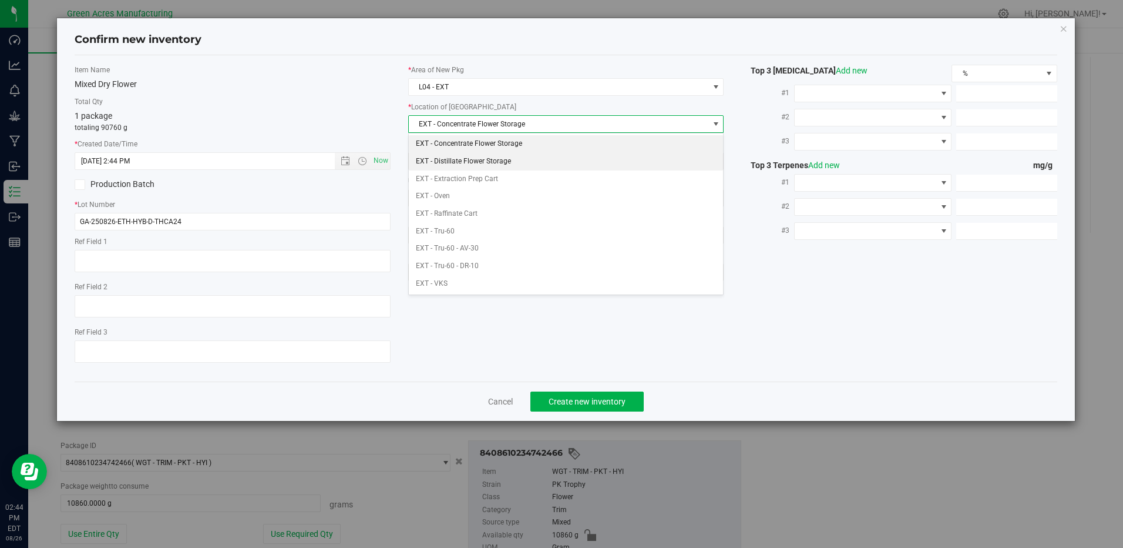
click at [471, 165] on li "EXT - Distillate Flower Storage" at bounding box center [566, 162] width 314 height 18
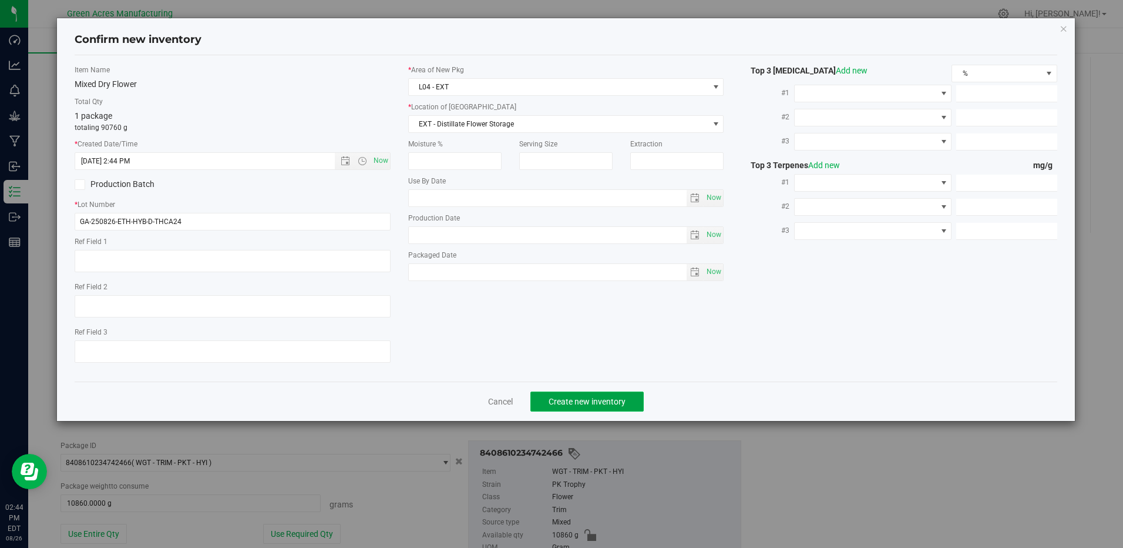
drag, startPoint x: 600, startPoint y: 402, endPoint x: 609, endPoint y: 403, distance: 8.8
click at [600, 403] on span "Create new inventory" at bounding box center [587, 401] width 77 height 9
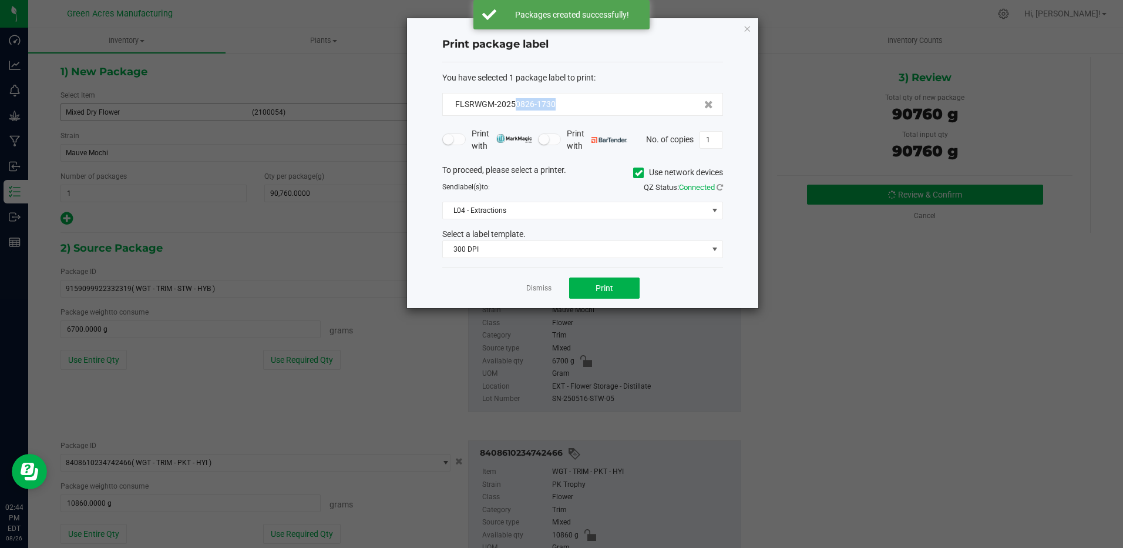
drag, startPoint x: 516, startPoint y: 106, endPoint x: 558, endPoint y: 112, distance: 42.1
click at [557, 114] on div "FLSRWGM-20250826-1730" at bounding box center [582, 104] width 281 height 23
drag, startPoint x: 558, startPoint y: 112, endPoint x: 548, endPoint y: 105, distance: 12.2
copy span "0826-1730"
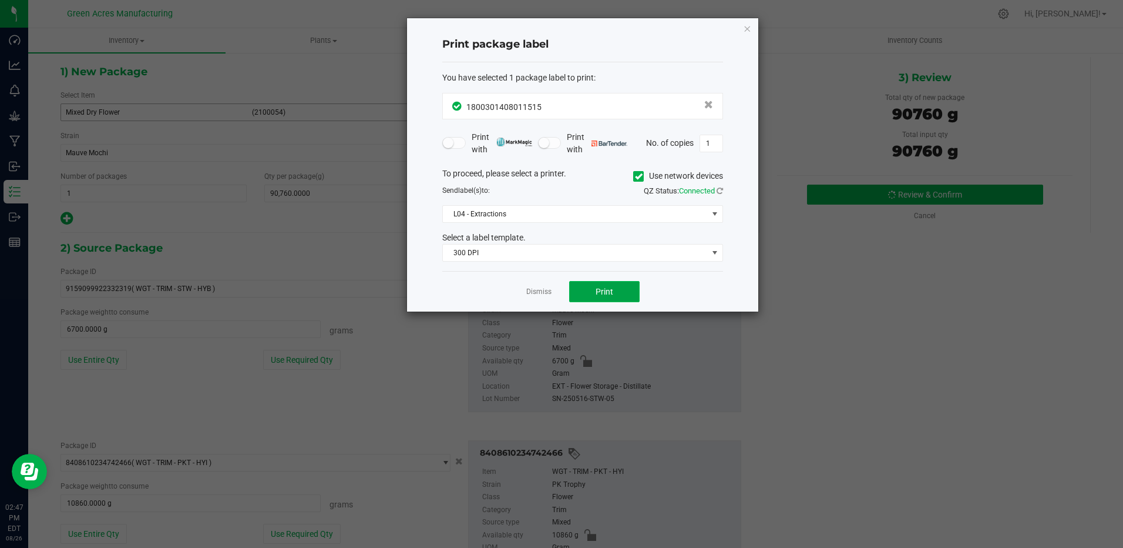
click at [602, 285] on button "Print" at bounding box center [604, 291] width 71 height 21
click at [606, 288] on span "Print" at bounding box center [605, 291] width 18 height 9
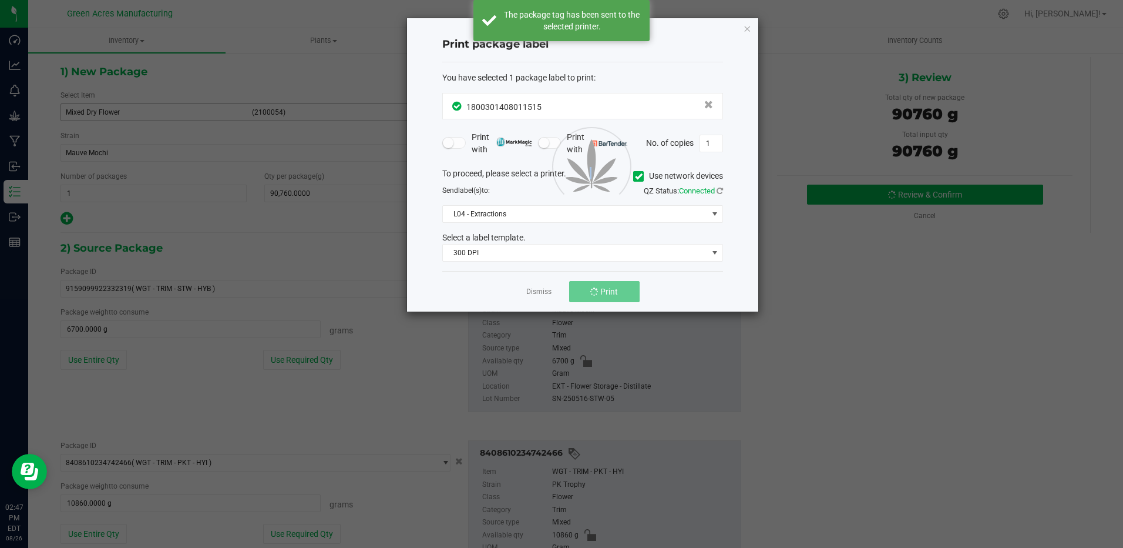
click at [607, 288] on div at bounding box center [582, 164] width 351 height 293
click at [607, 288] on span "Print" at bounding box center [605, 291] width 18 height 9
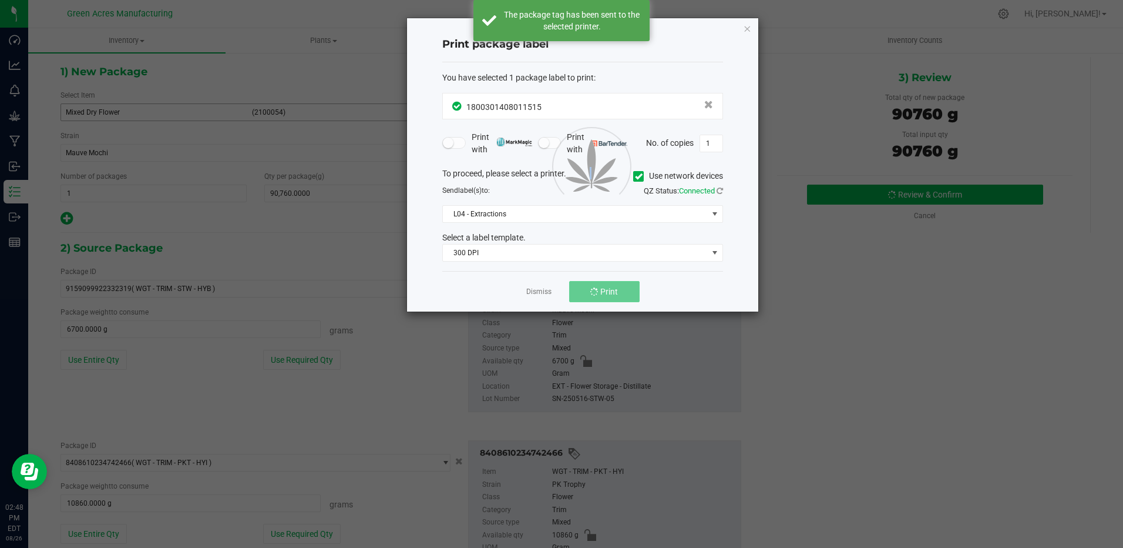
click at [607, 288] on div at bounding box center [582, 164] width 351 height 293
click at [607, 288] on span "Print" at bounding box center [605, 291] width 18 height 9
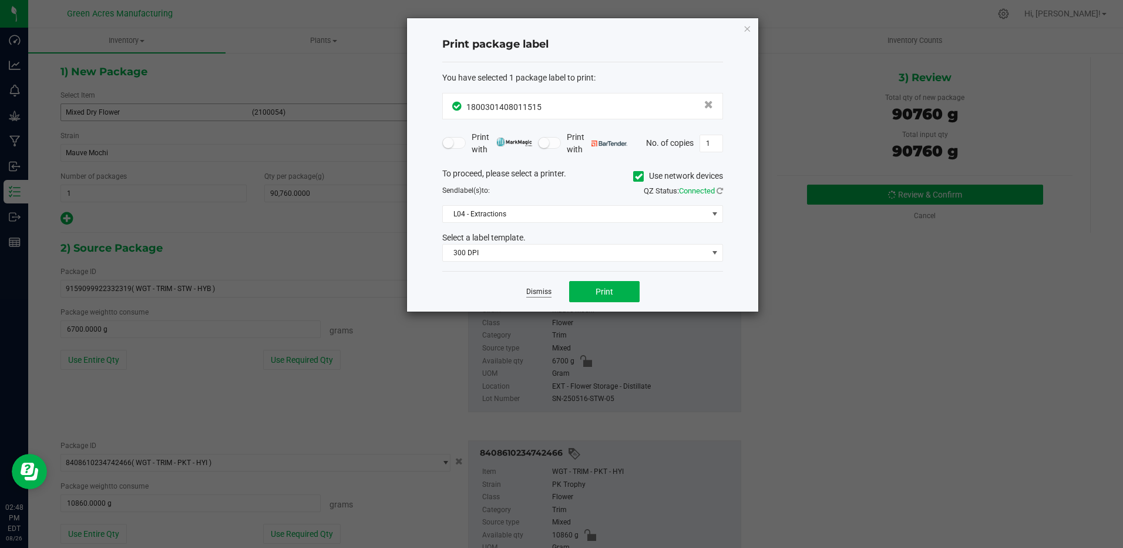
click at [542, 287] on link "Dismiss" at bounding box center [538, 292] width 25 height 10
